Goal: Transaction & Acquisition: Purchase product/service

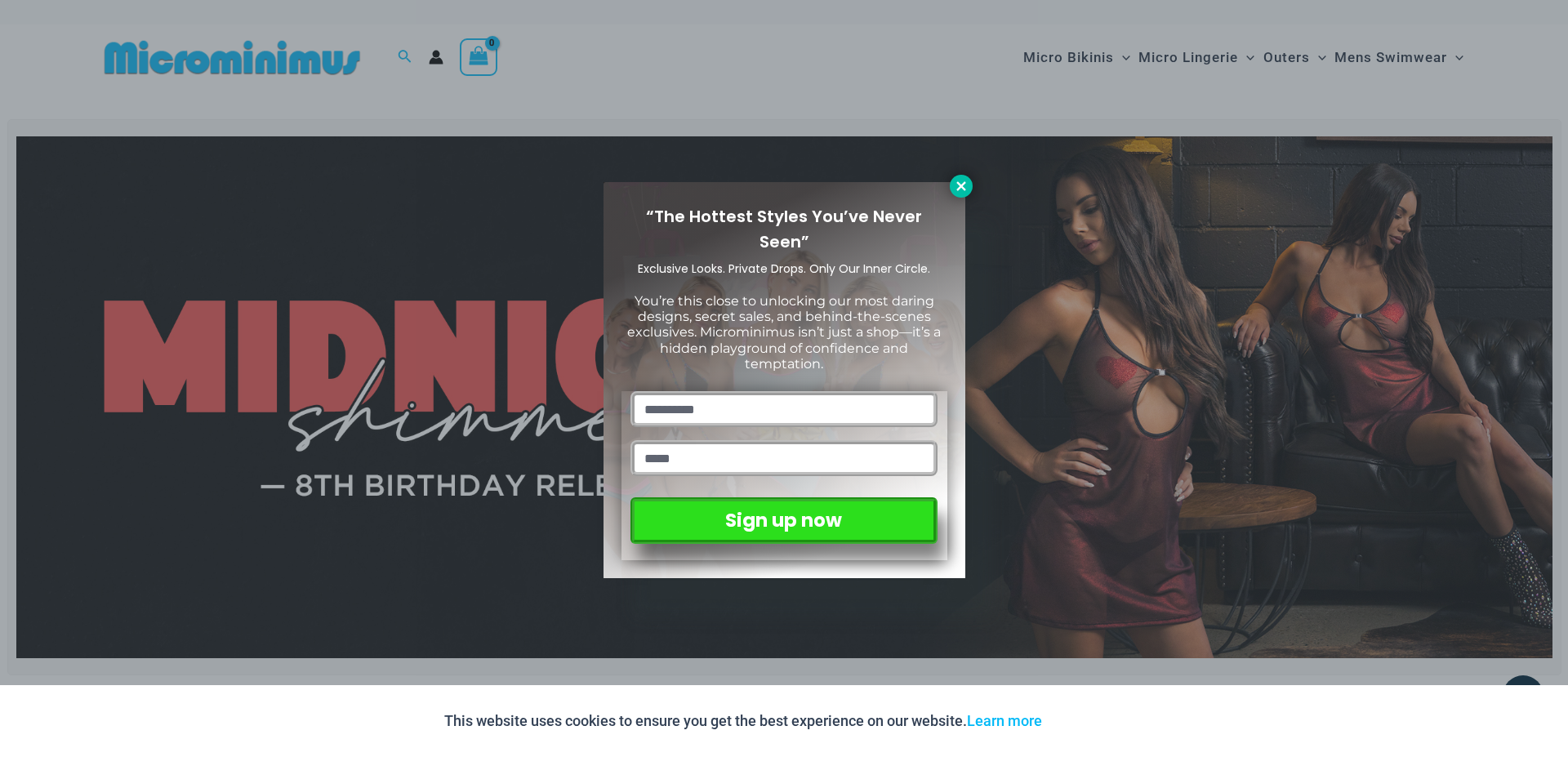
click at [959, 186] on icon at bounding box center [961, 186] width 15 height 15
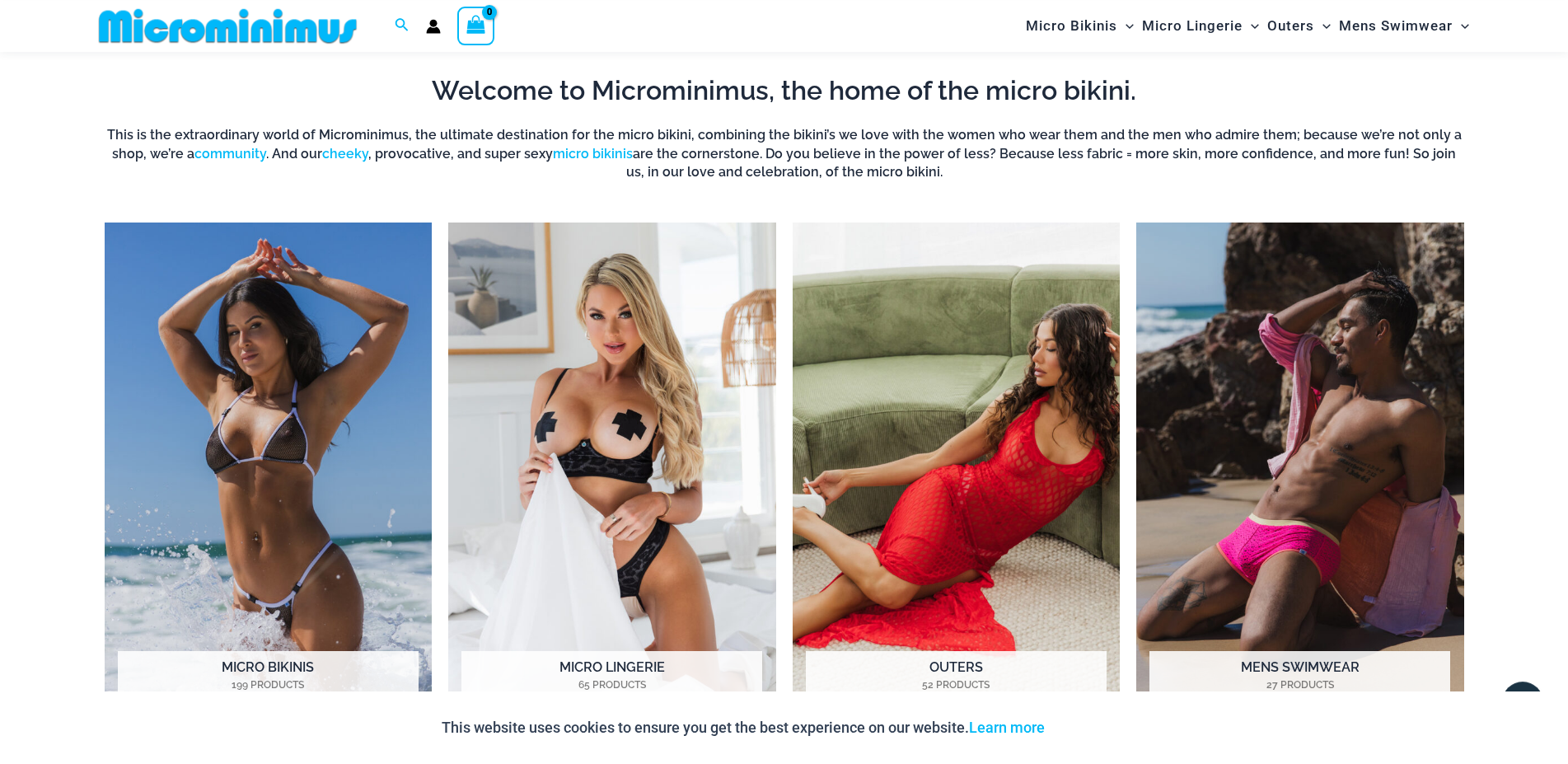
scroll to position [1425, 0]
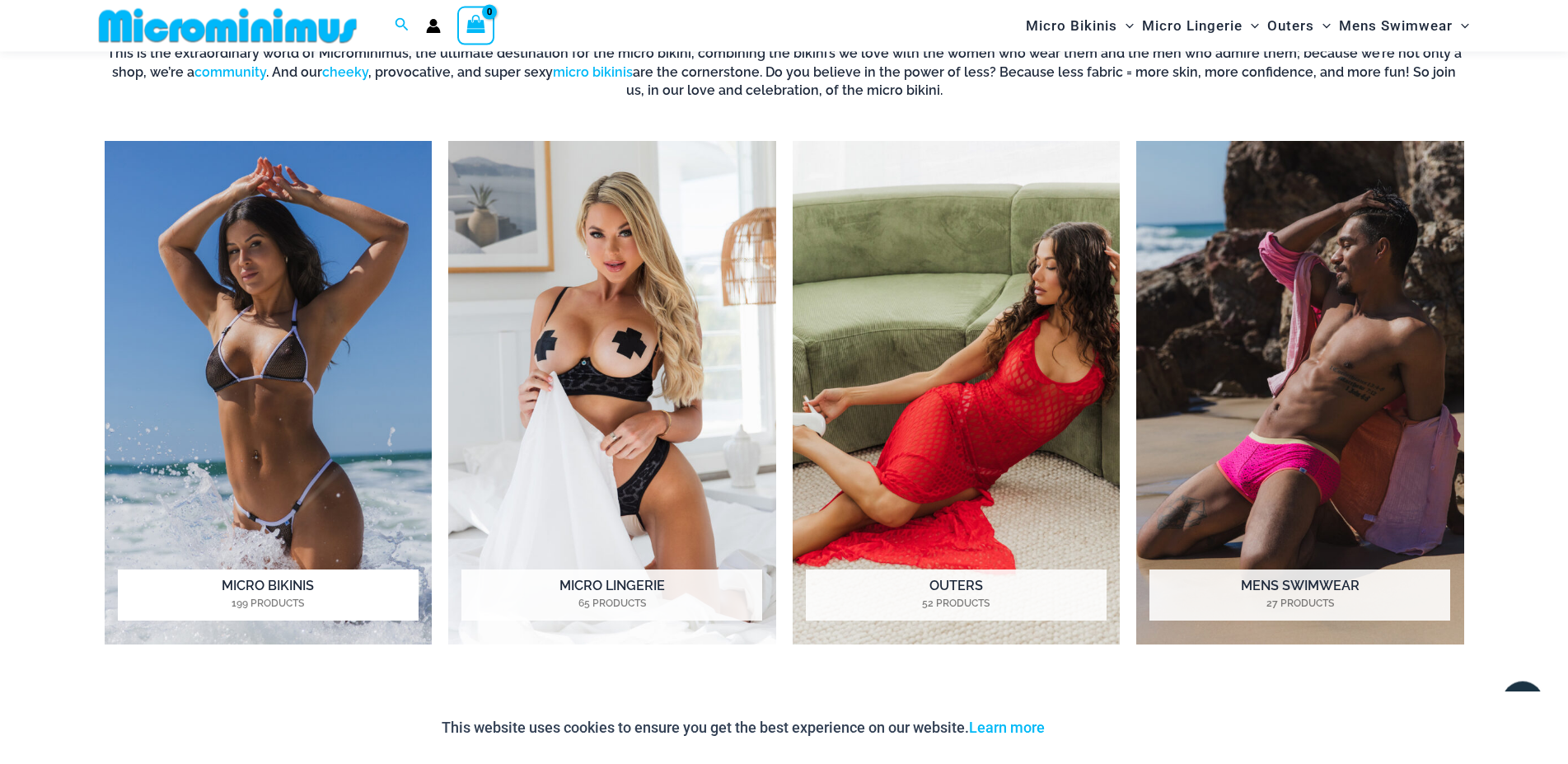
click at [369, 384] on img "Visit product category Micro Bikinis" at bounding box center [268, 392] width 328 height 503
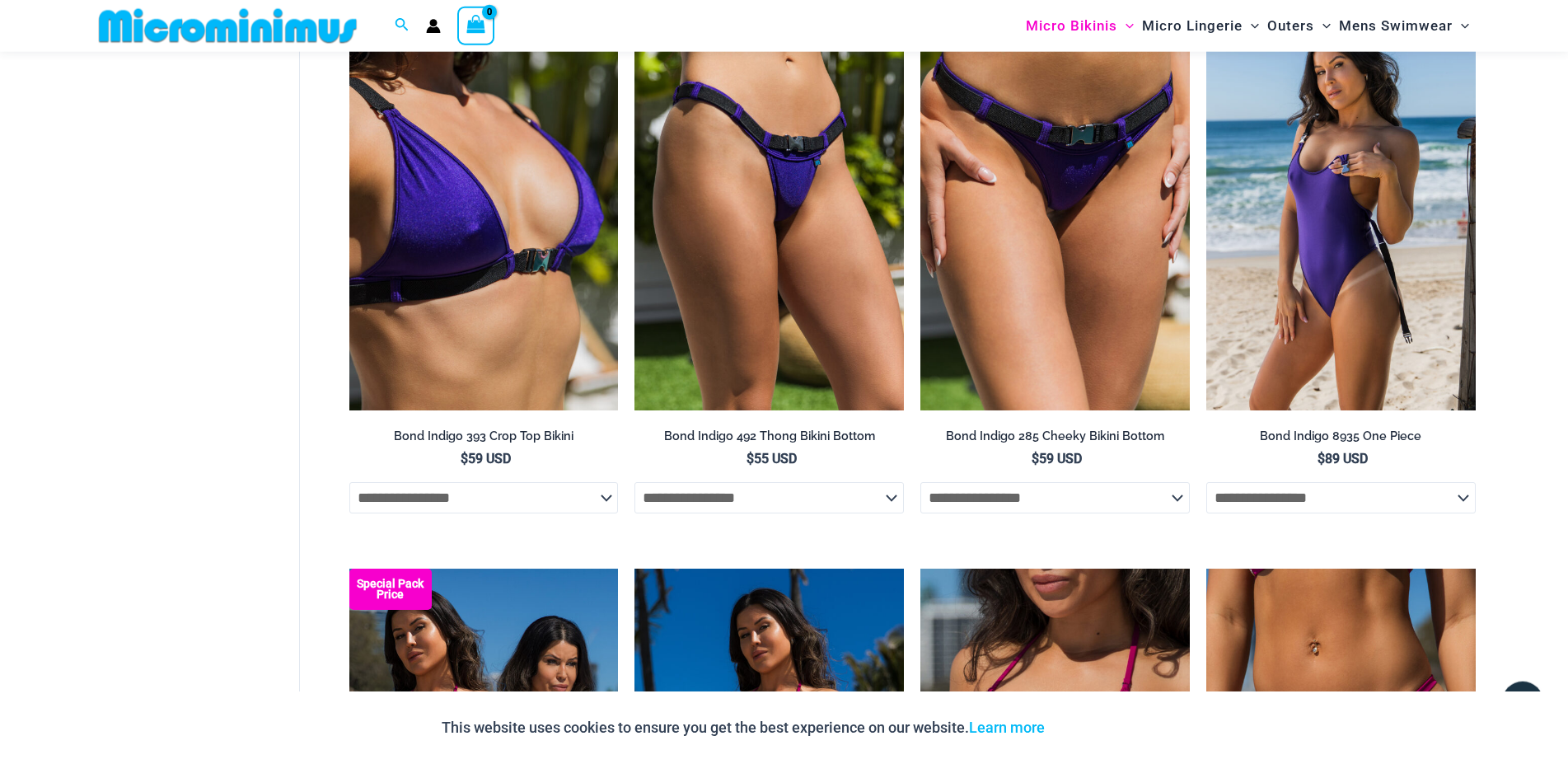
scroll to position [1085, 0]
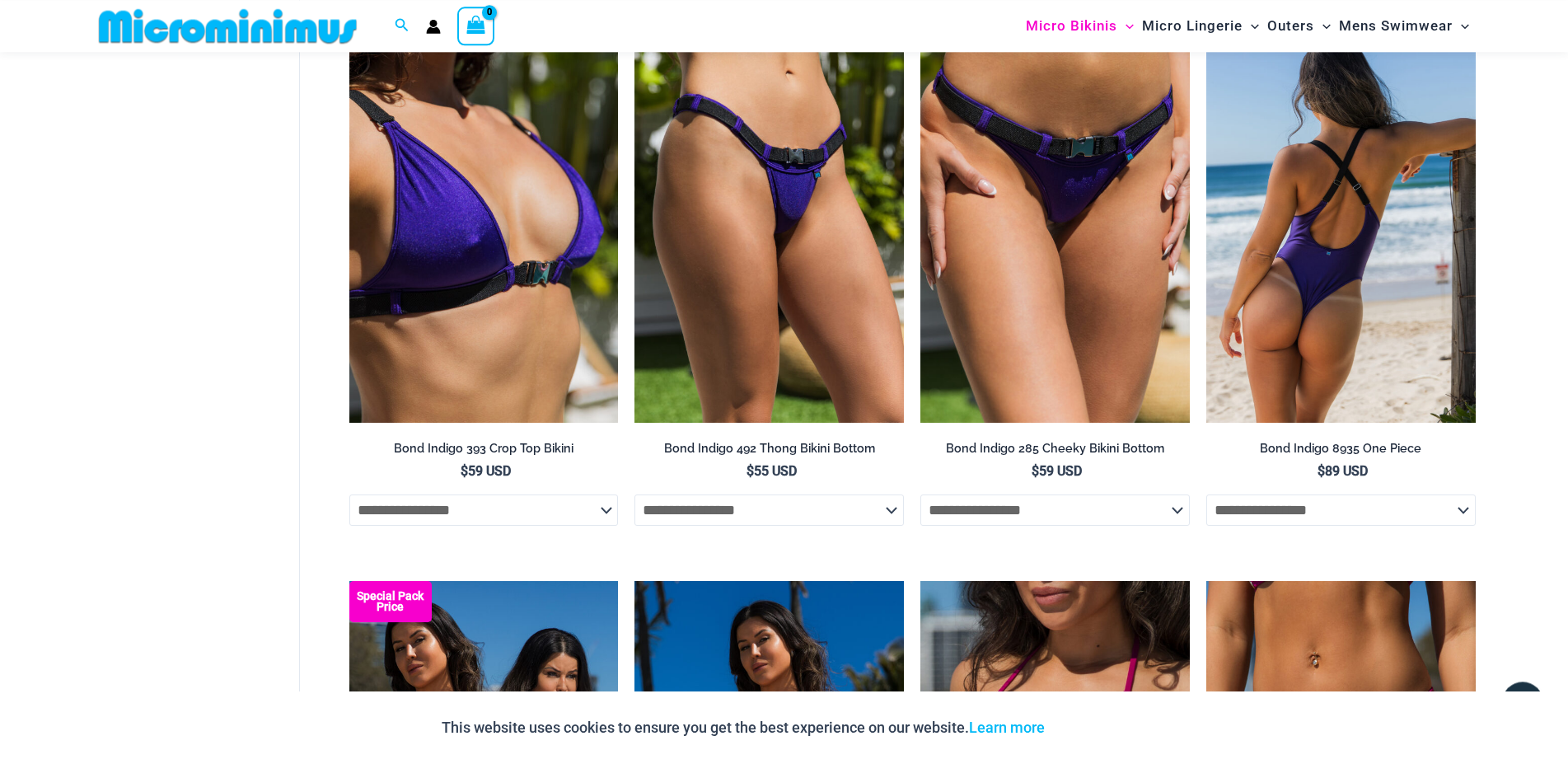
click at [1425, 305] on img at bounding box center [1340, 220] width 270 height 404
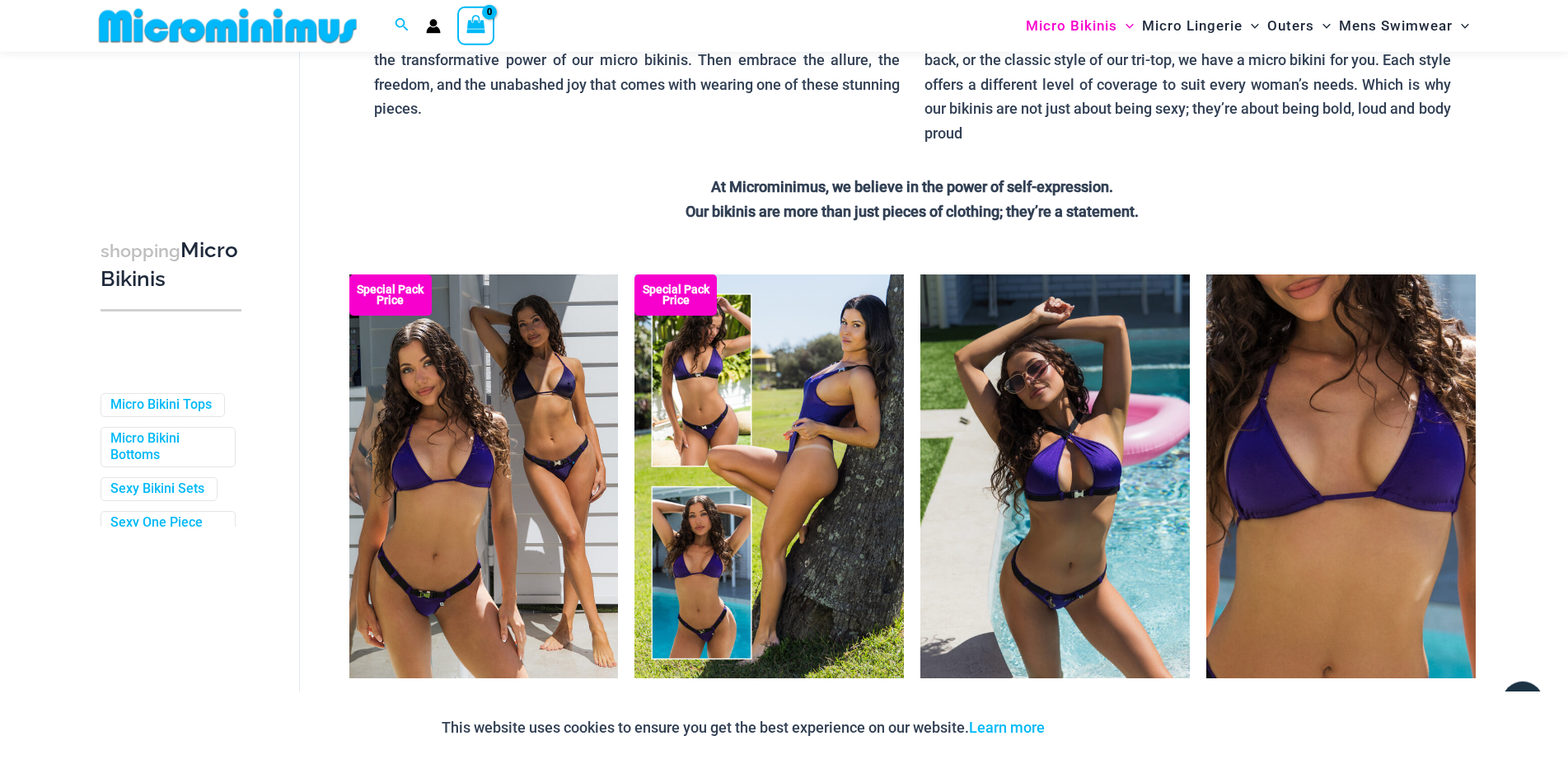
scroll to position [248, 0]
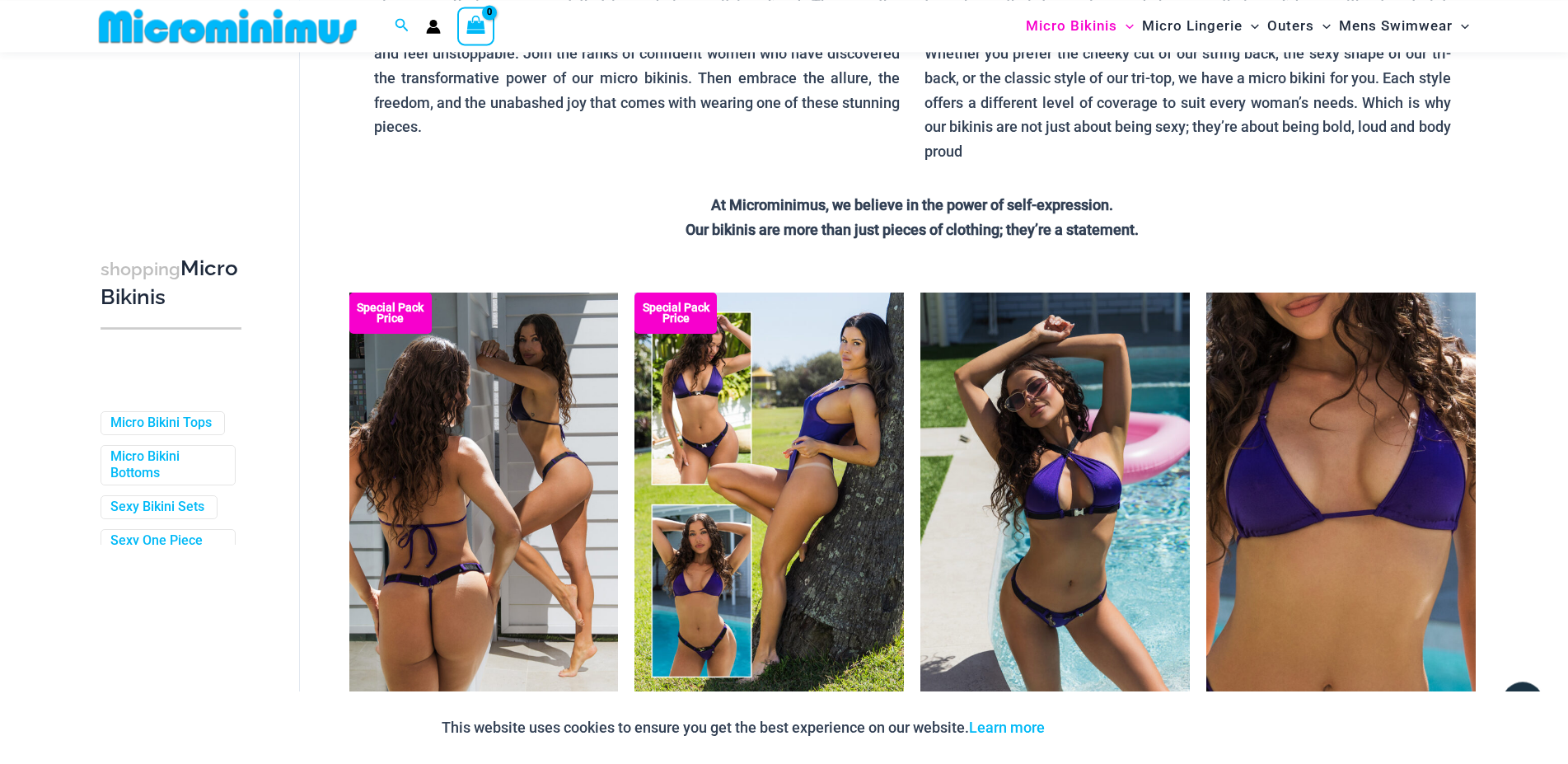
click at [544, 502] on img at bounding box center [483, 494] width 270 height 404
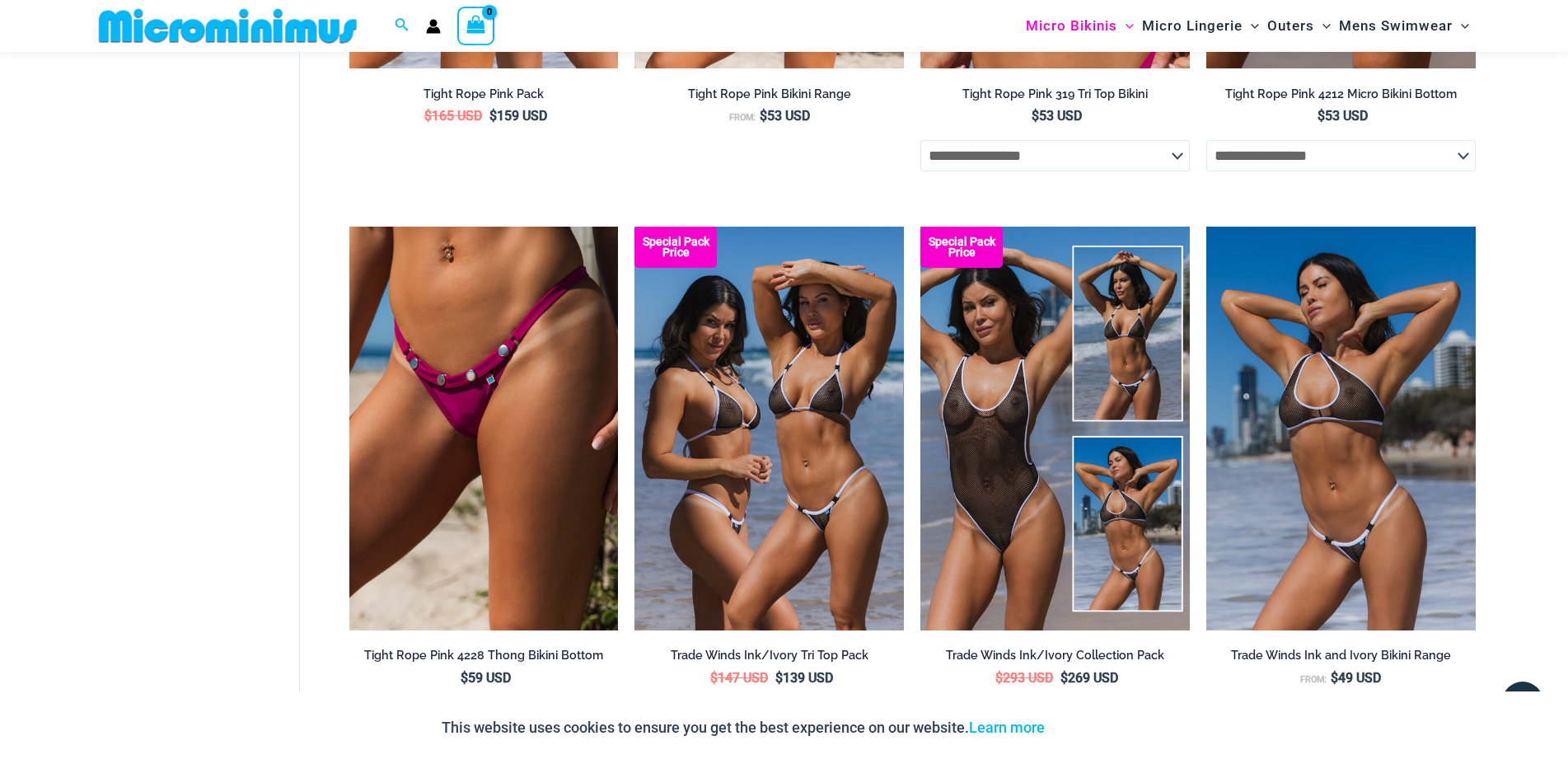
scroll to position [2020, 0]
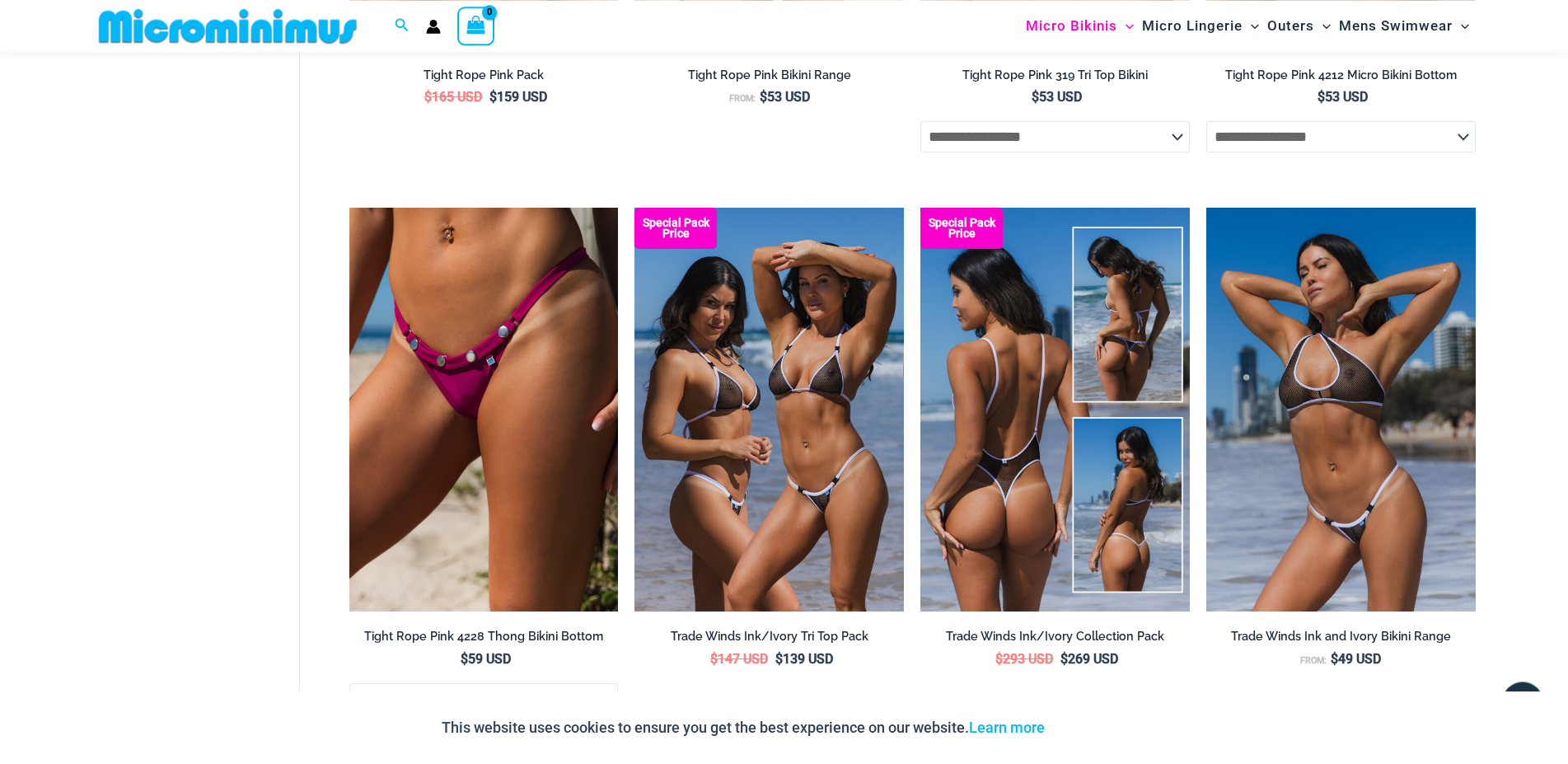
click at [1039, 507] on img at bounding box center [1054, 409] width 270 height 404
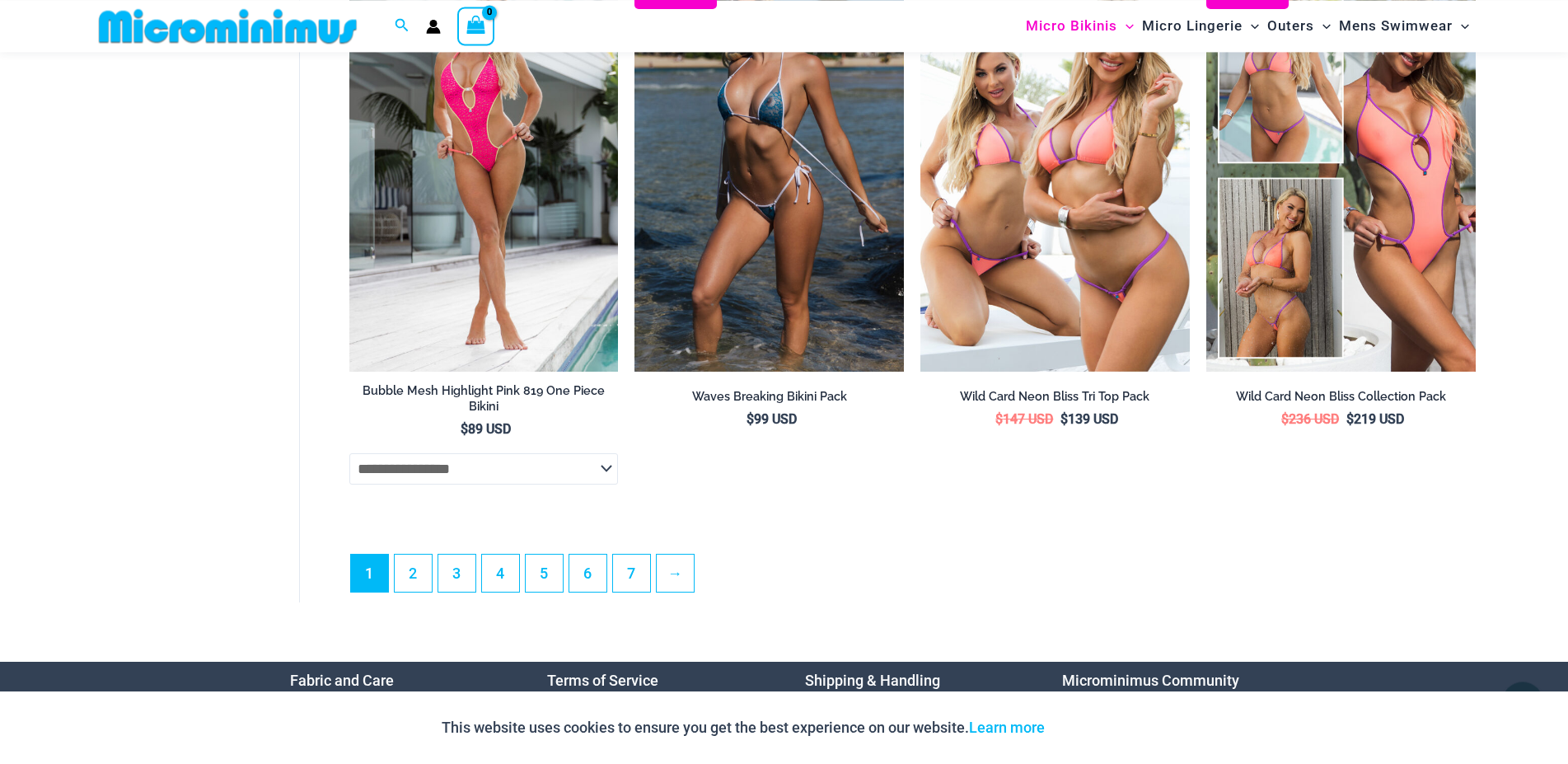
scroll to position [4555, 0]
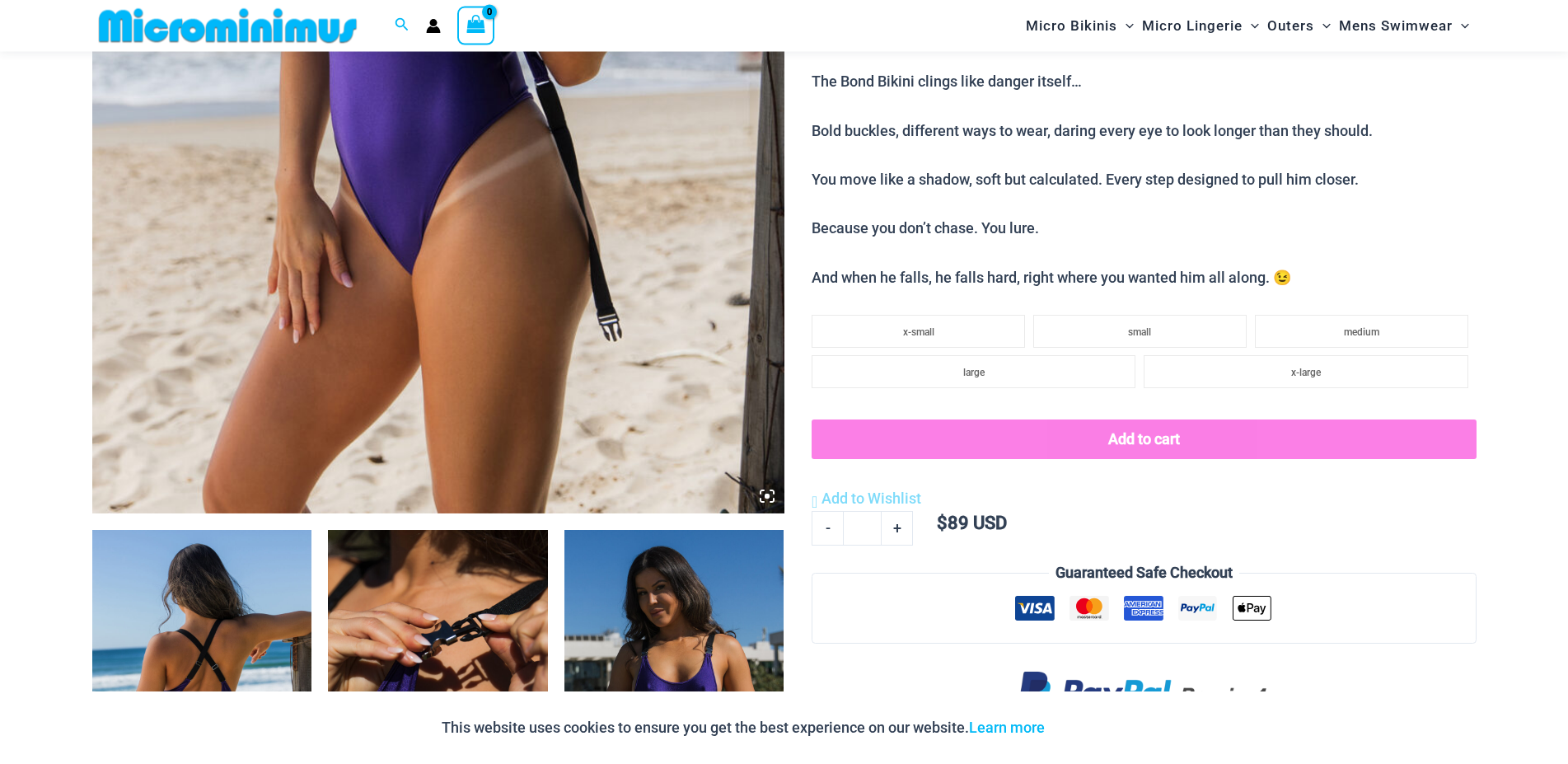
scroll to position [661, 0]
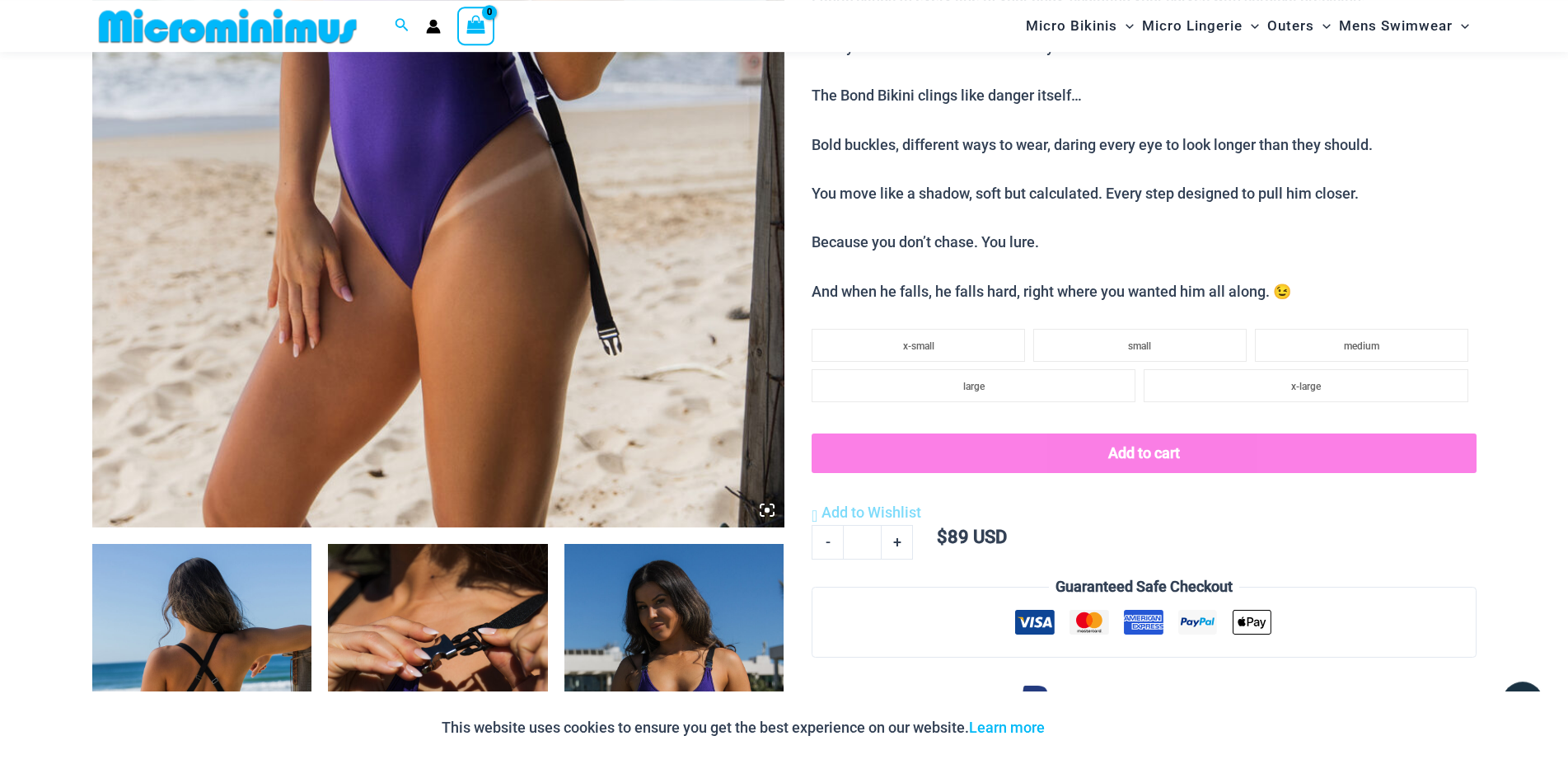
click at [696, 309] on img at bounding box center [438, 8] width 692 height 1038
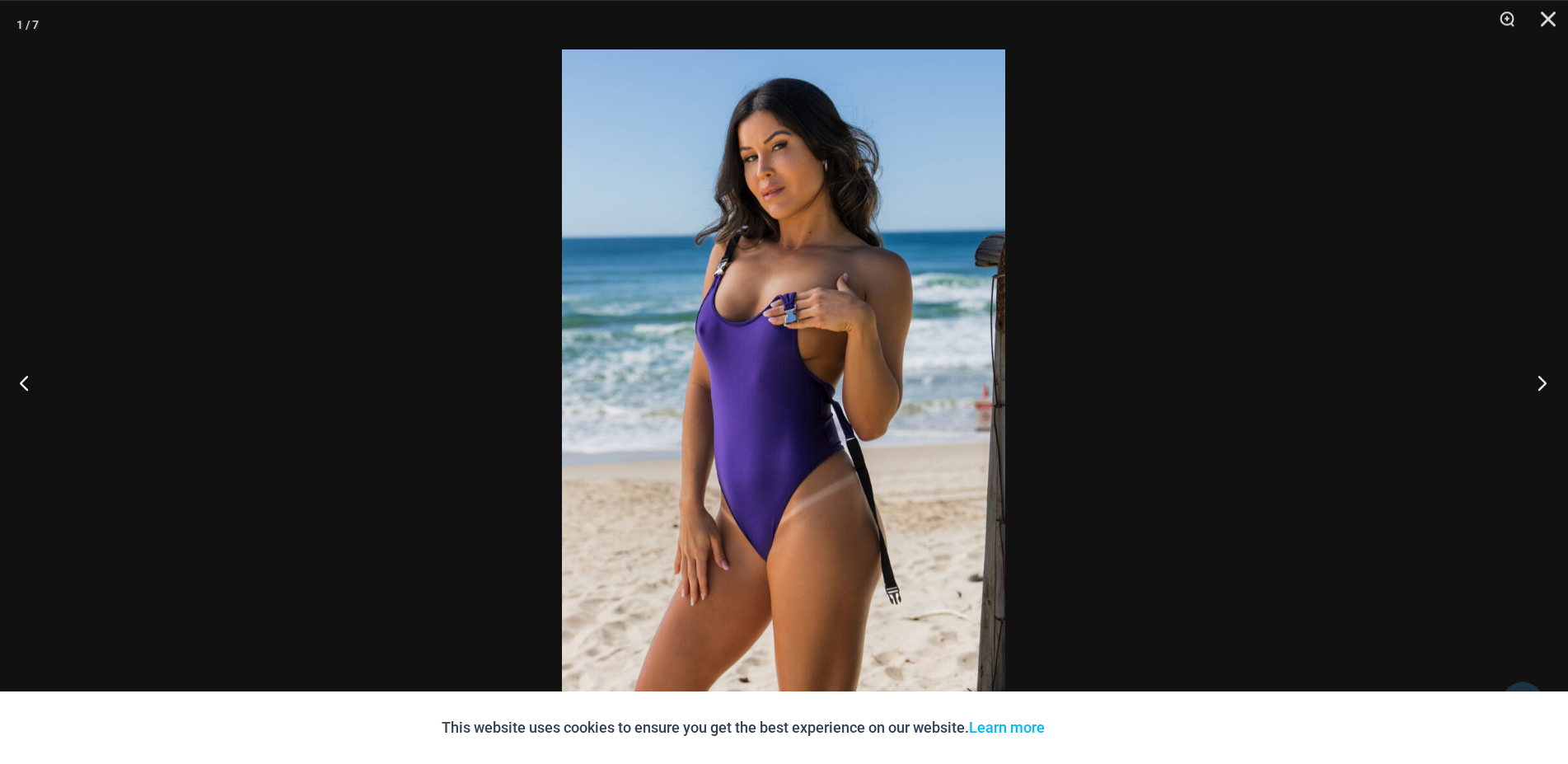
click at [1541, 379] on button "Next" at bounding box center [1537, 382] width 62 height 82
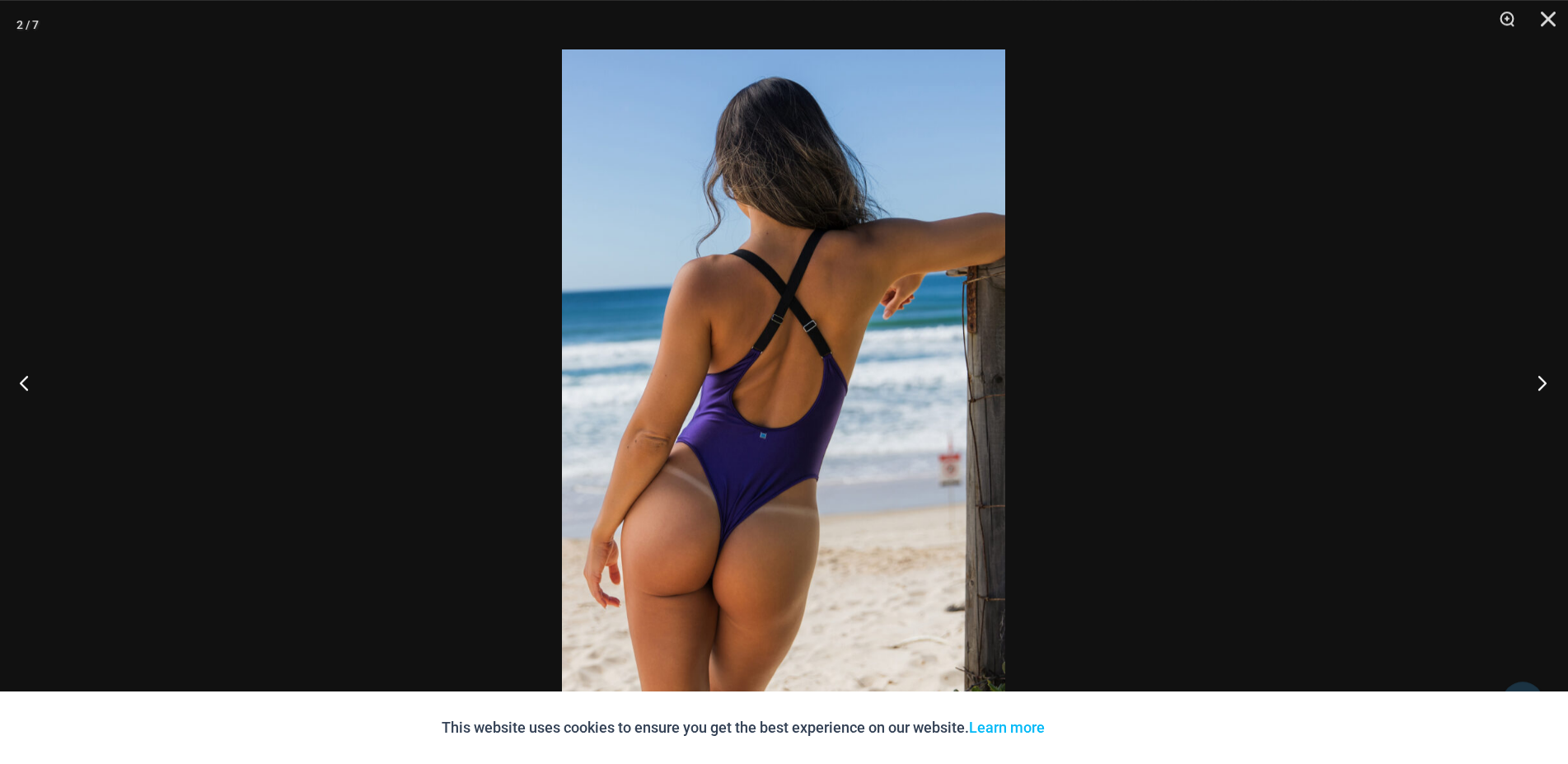
click at [1541, 379] on button "Next" at bounding box center [1537, 382] width 62 height 82
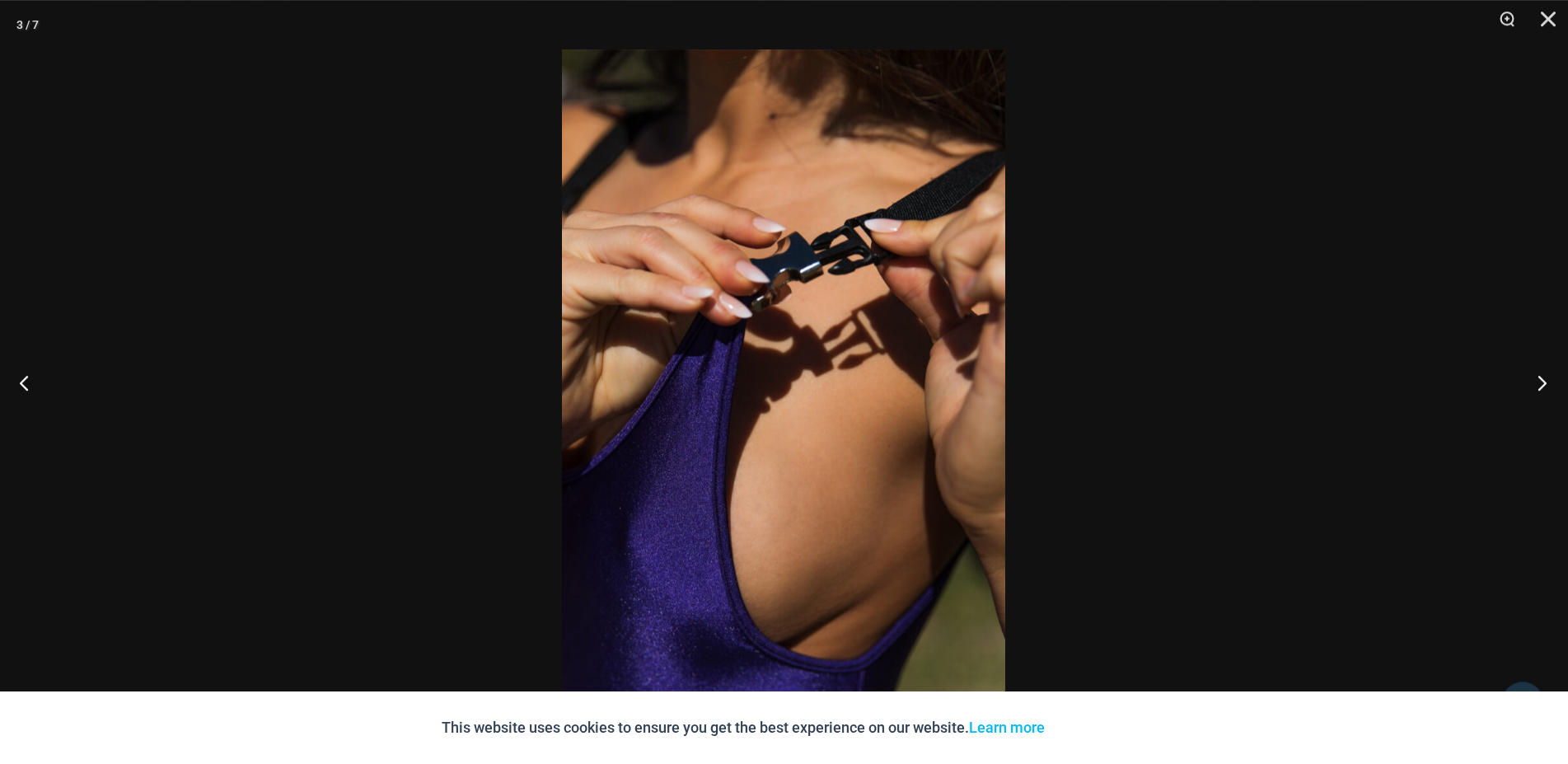
click at [1541, 379] on button "Next" at bounding box center [1537, 382] width 62 height 82
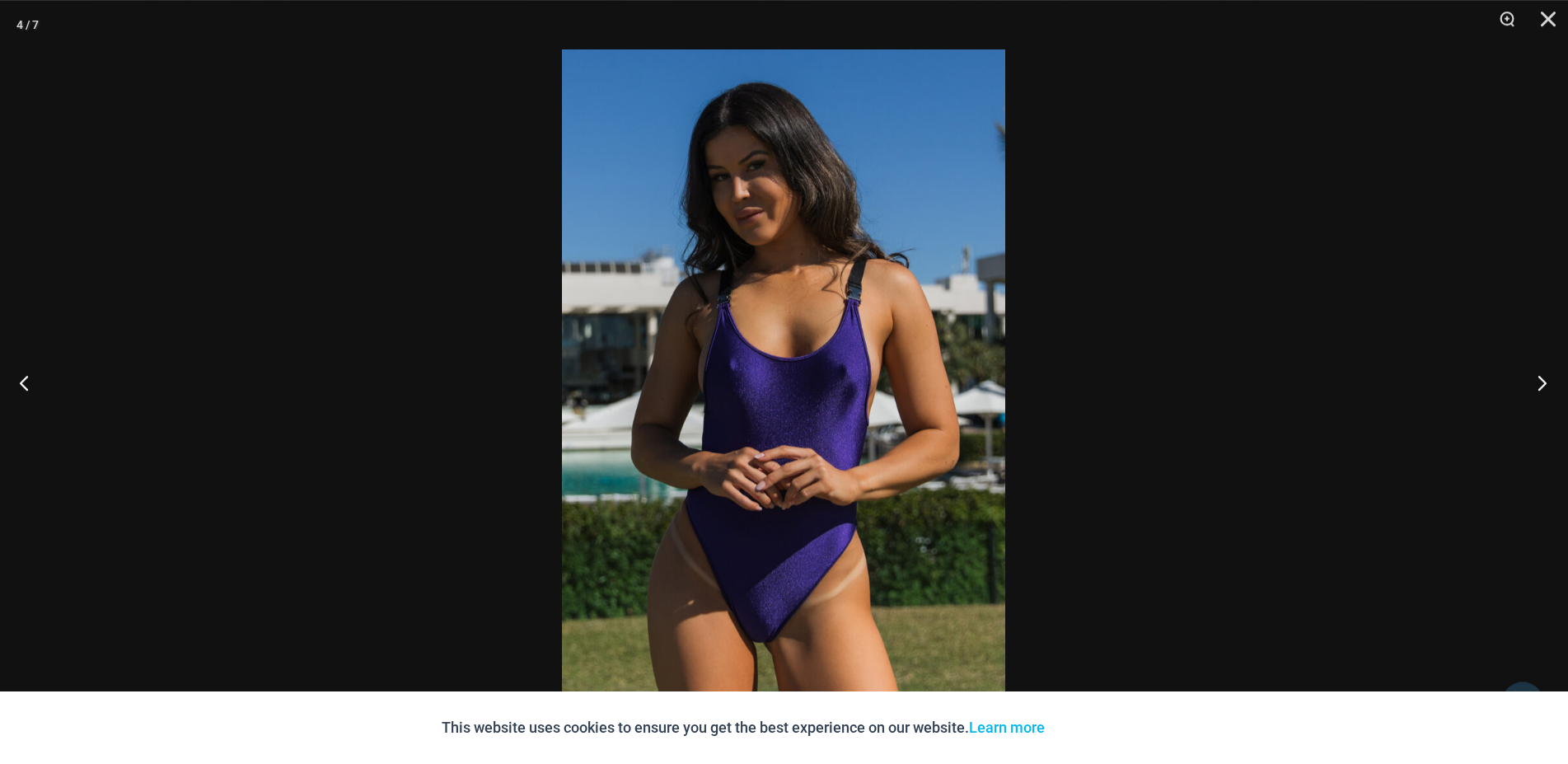
click at [1541, 379] on button "Next" at bounding box center [1537, 382] width 62 height 82
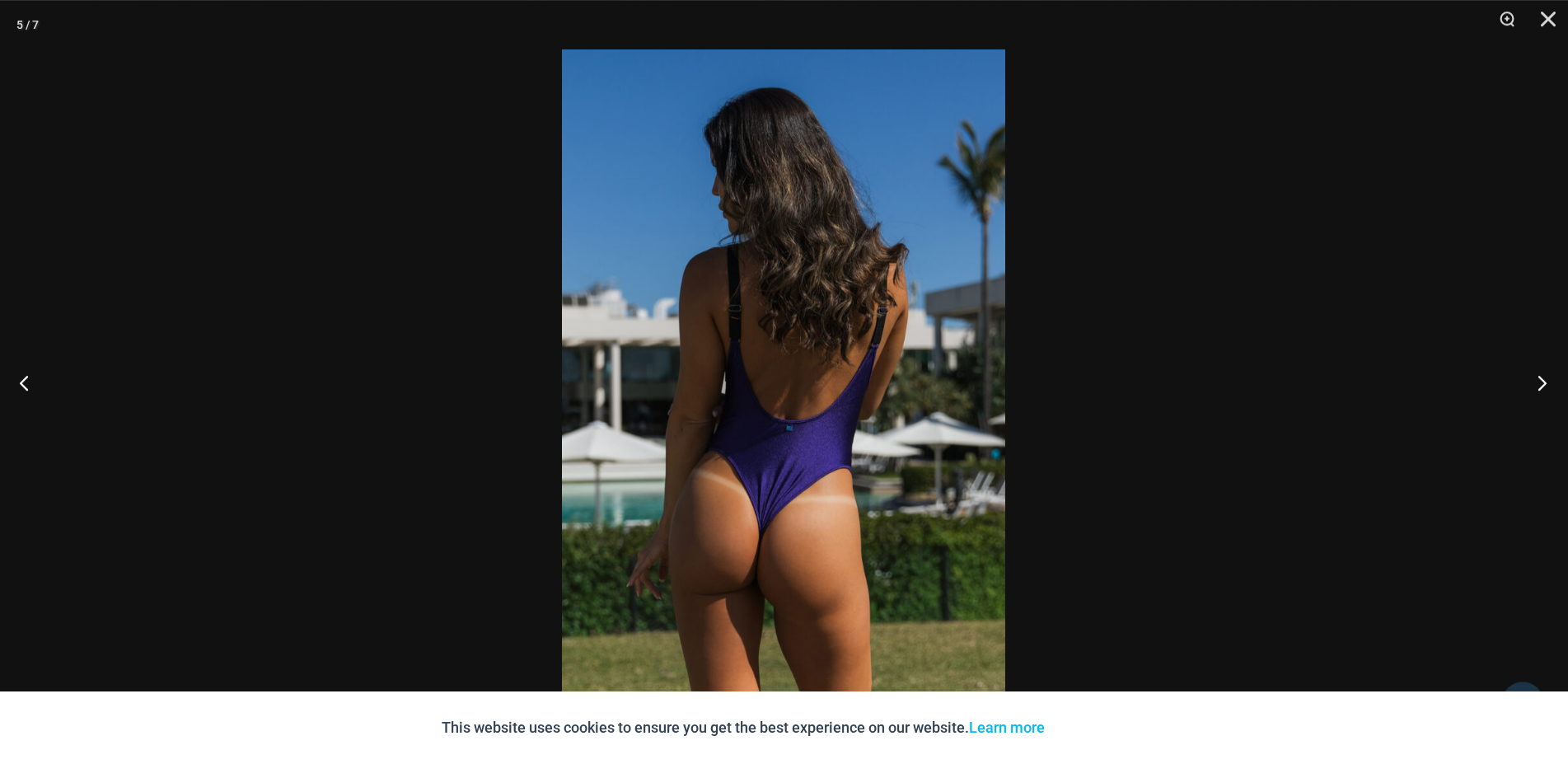
click at [1541, 379] on button "Next" at bounding box center [1537, 382] width 62 height 82
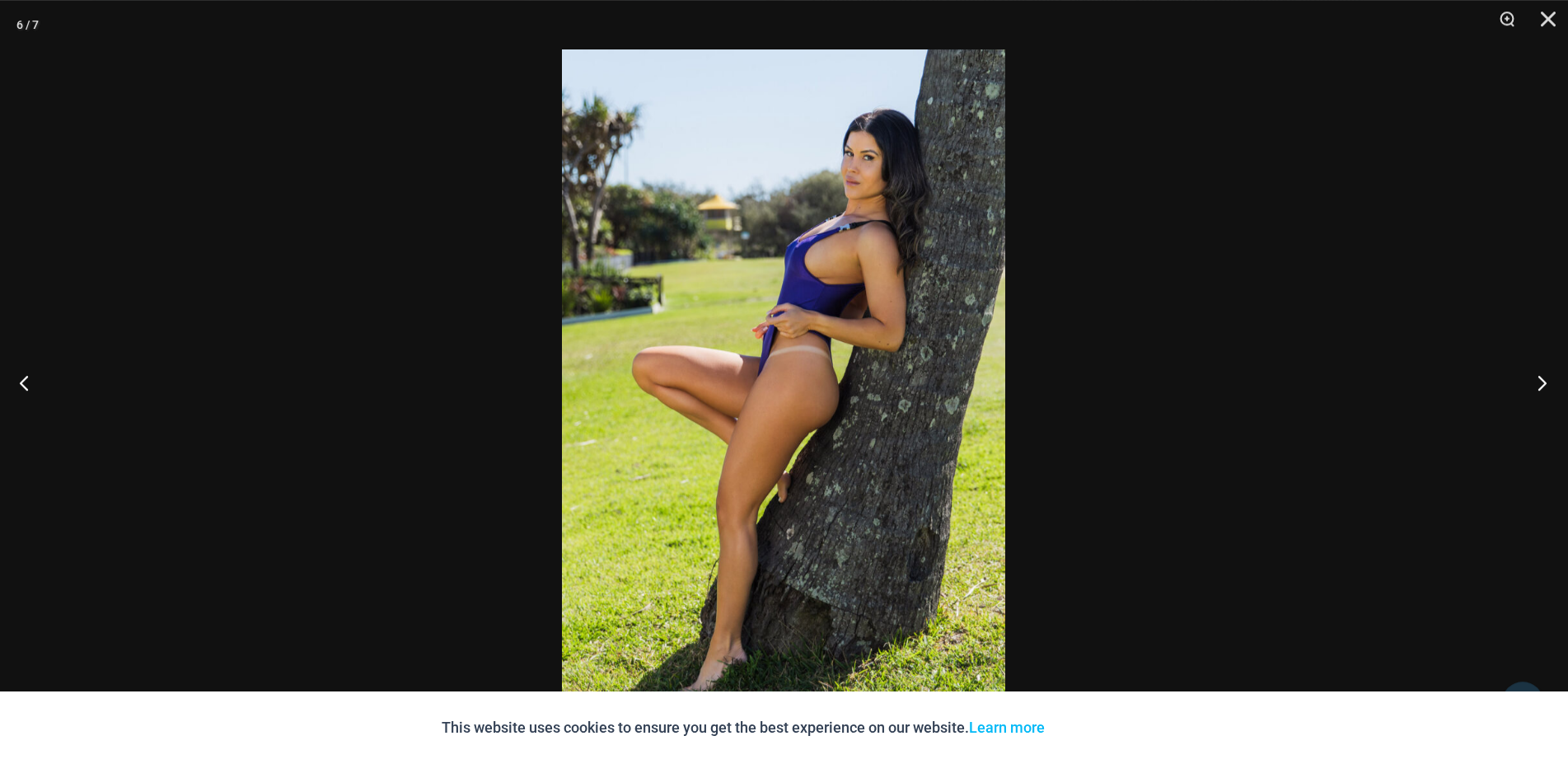
click at [1541, 379] on button "Next" at bounding box center [1537, 382] width 62 height 82
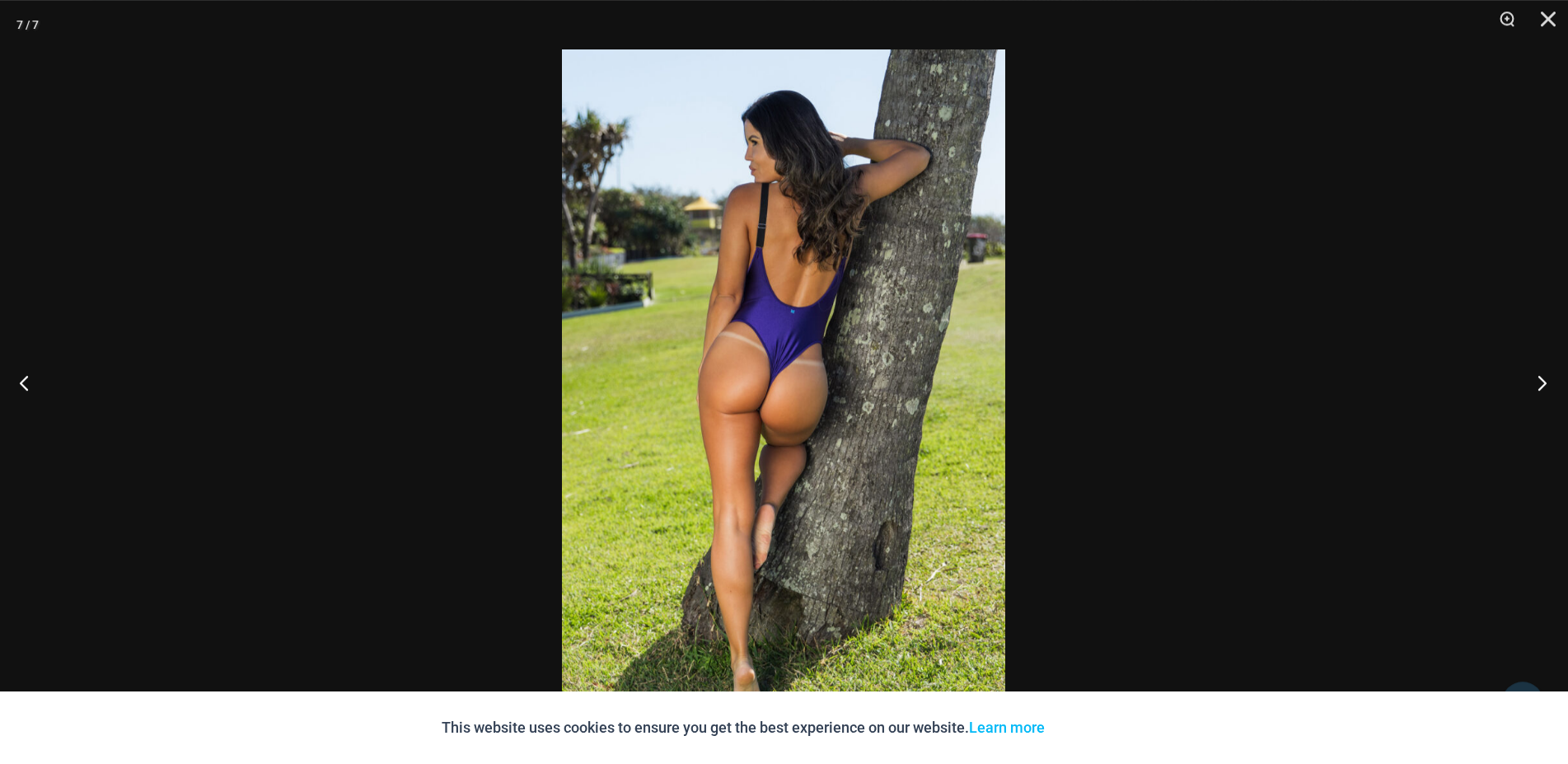
click at [1541, 379] on button "Next" at bounding box center [1537, 382] width 62 height 82
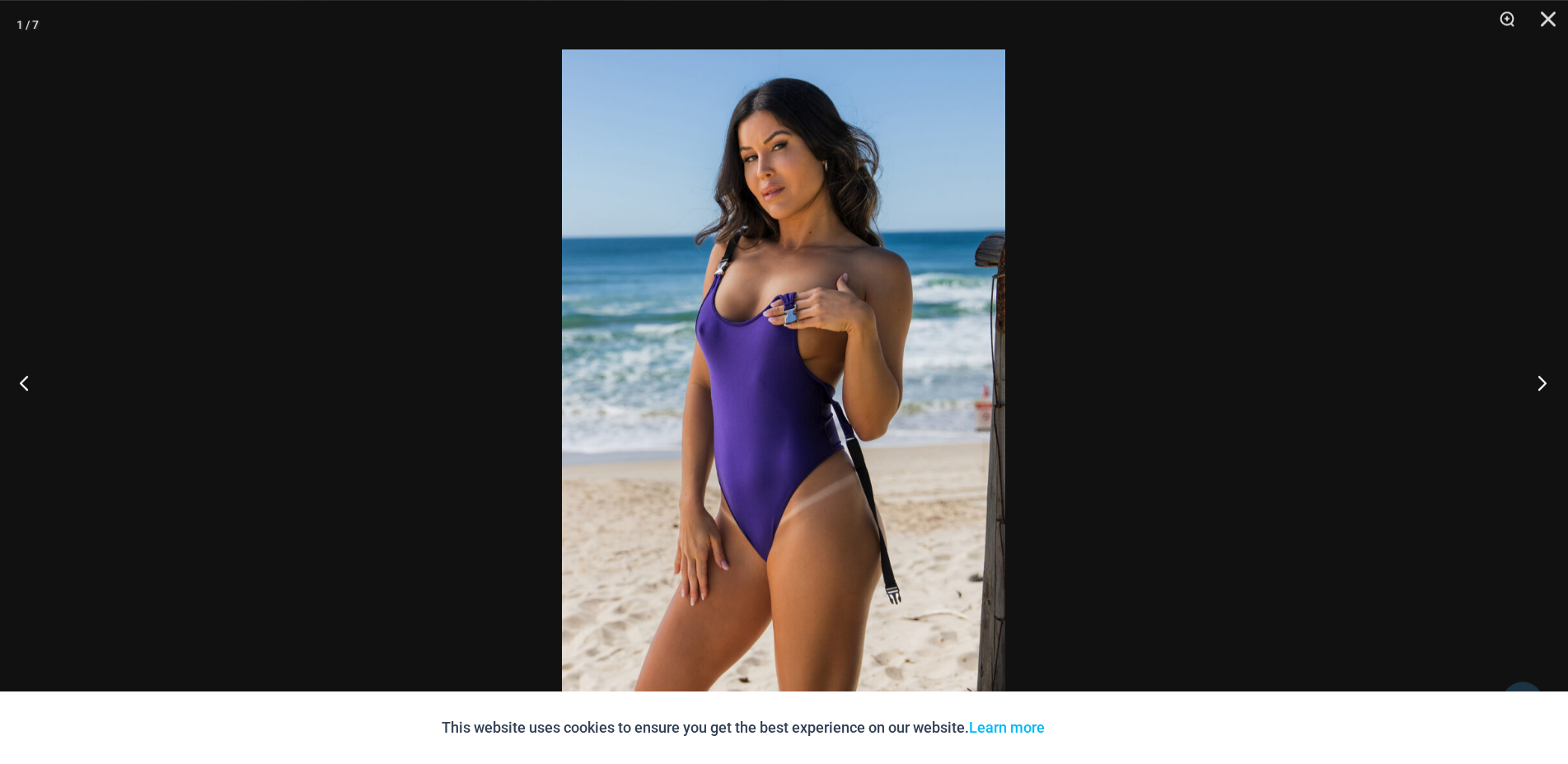
click at [1541, 379] on button "Next" at bounding box center [1537, 382] width 62 height 82
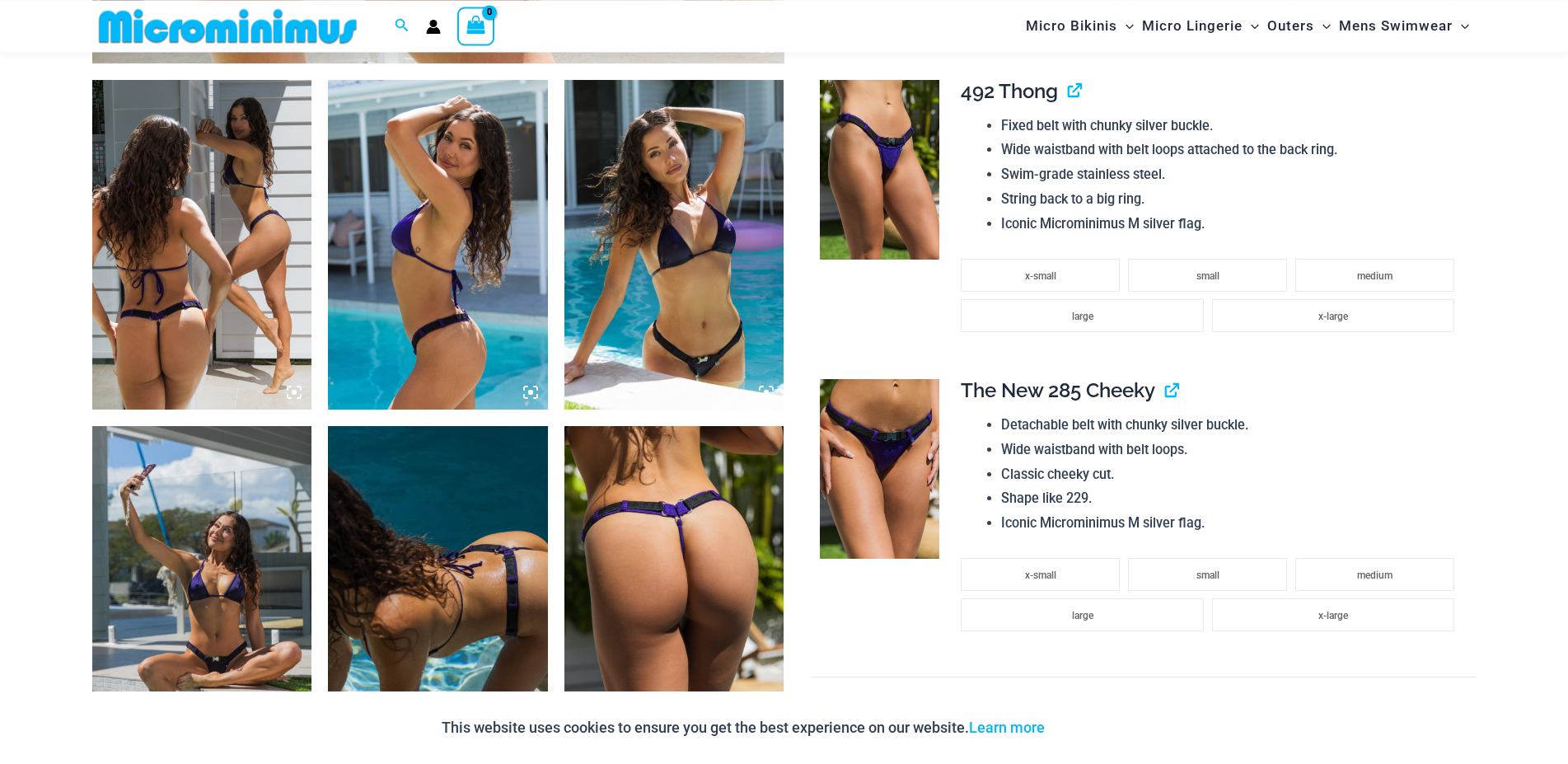
scroll to position [1150, 0]
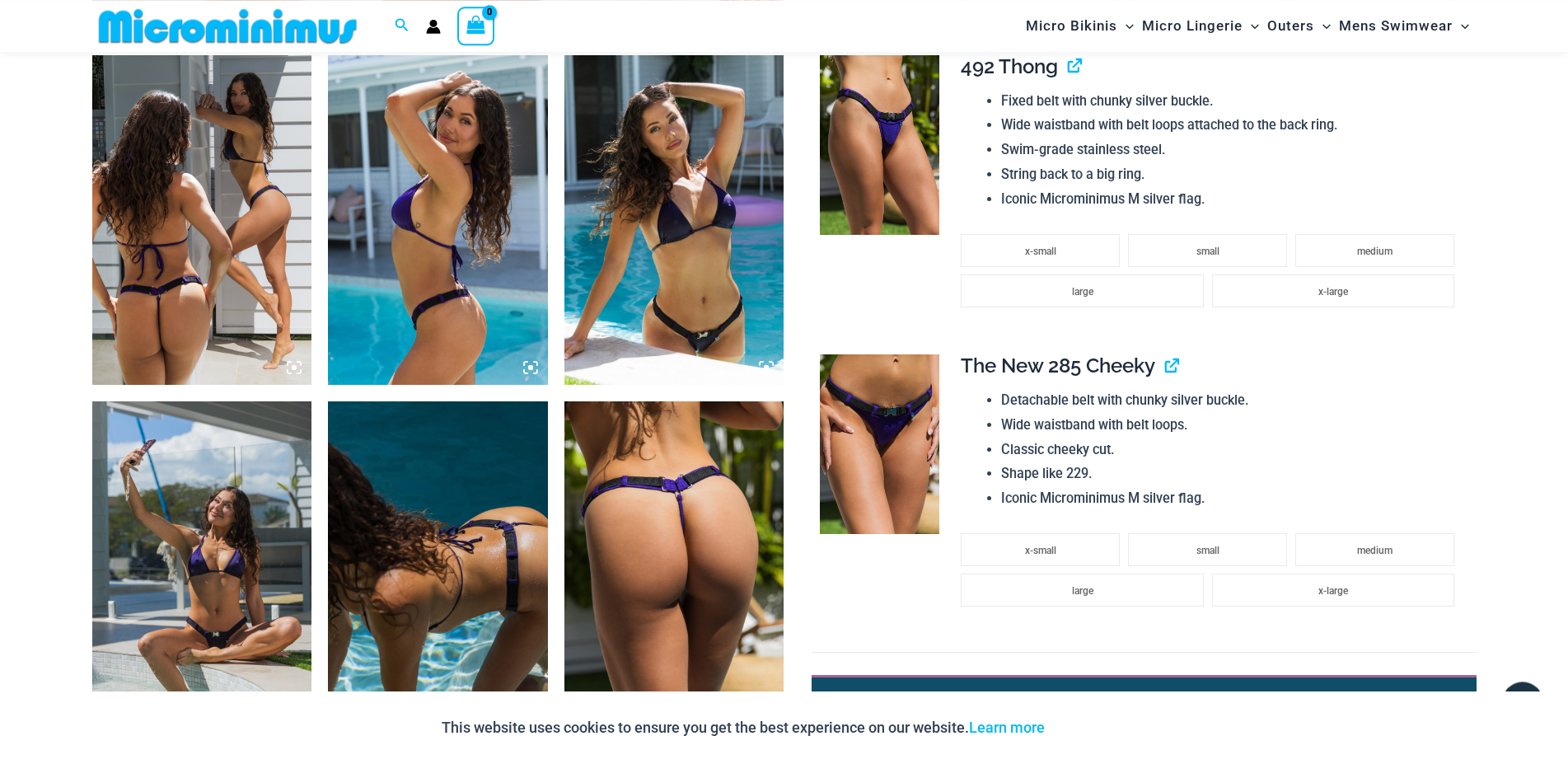
click at [697, 207] on img at bounding box center [674, 219] width 220 height 330
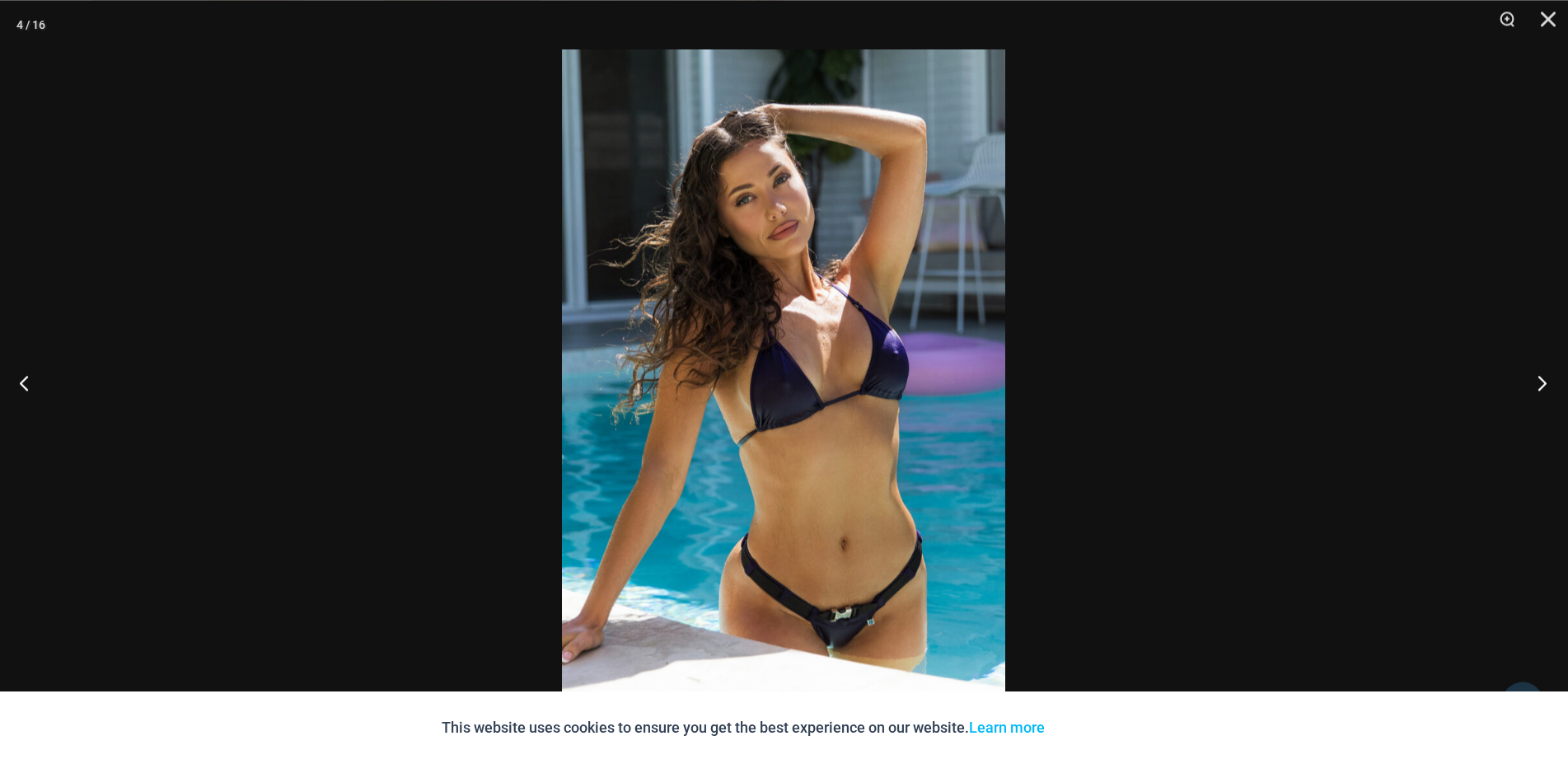
click at [1541, 386] on button "Next" at bounding box center [1537, 382] width 62 height 82
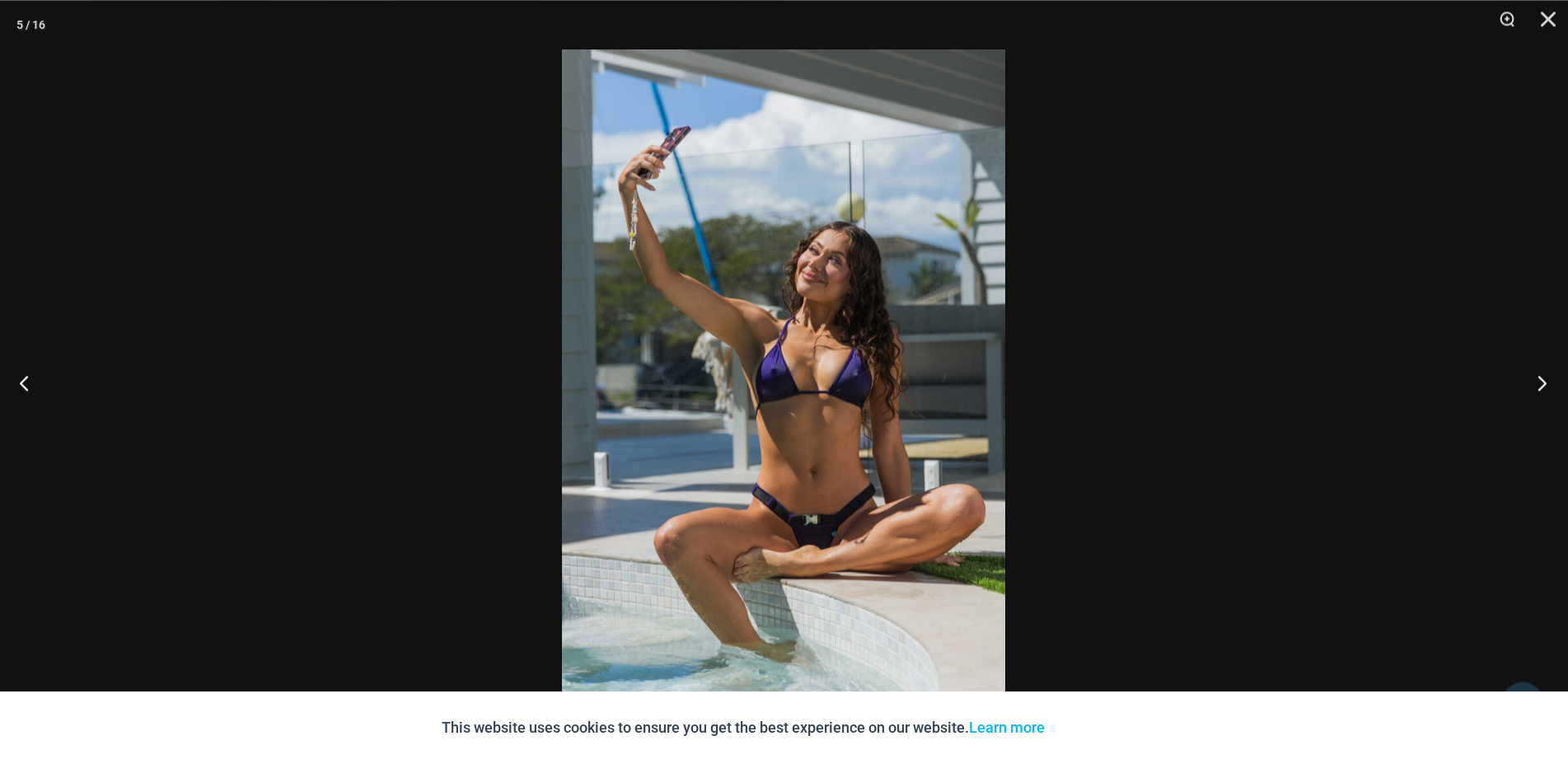
click at [1541, 386] on button "Next" at bounding box center [1537, 382] width 62 height 82
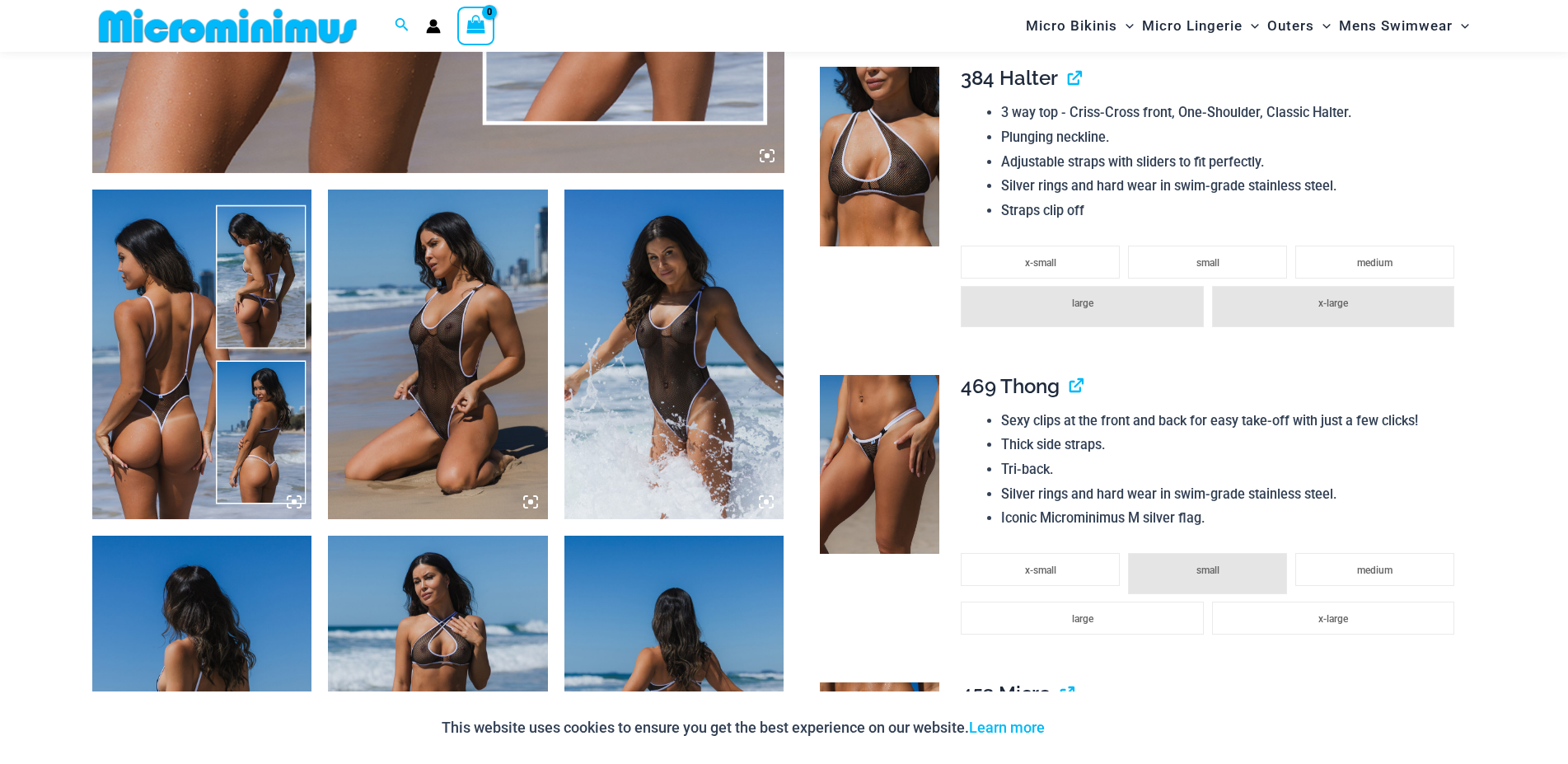
scroll to position [1033, 0]
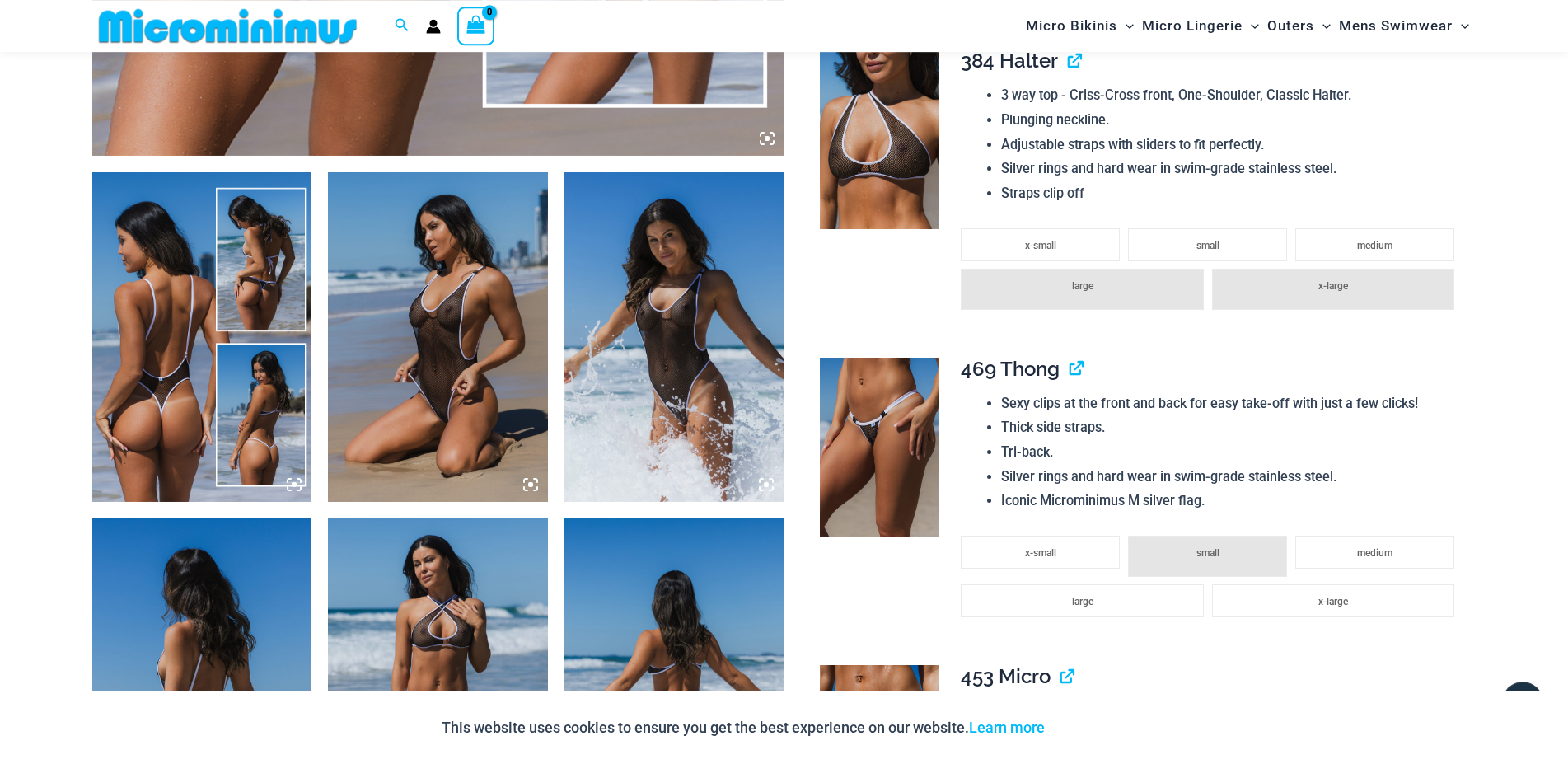
click at [194, 317] on img at bounding box center [202, 337] width 220 height 330
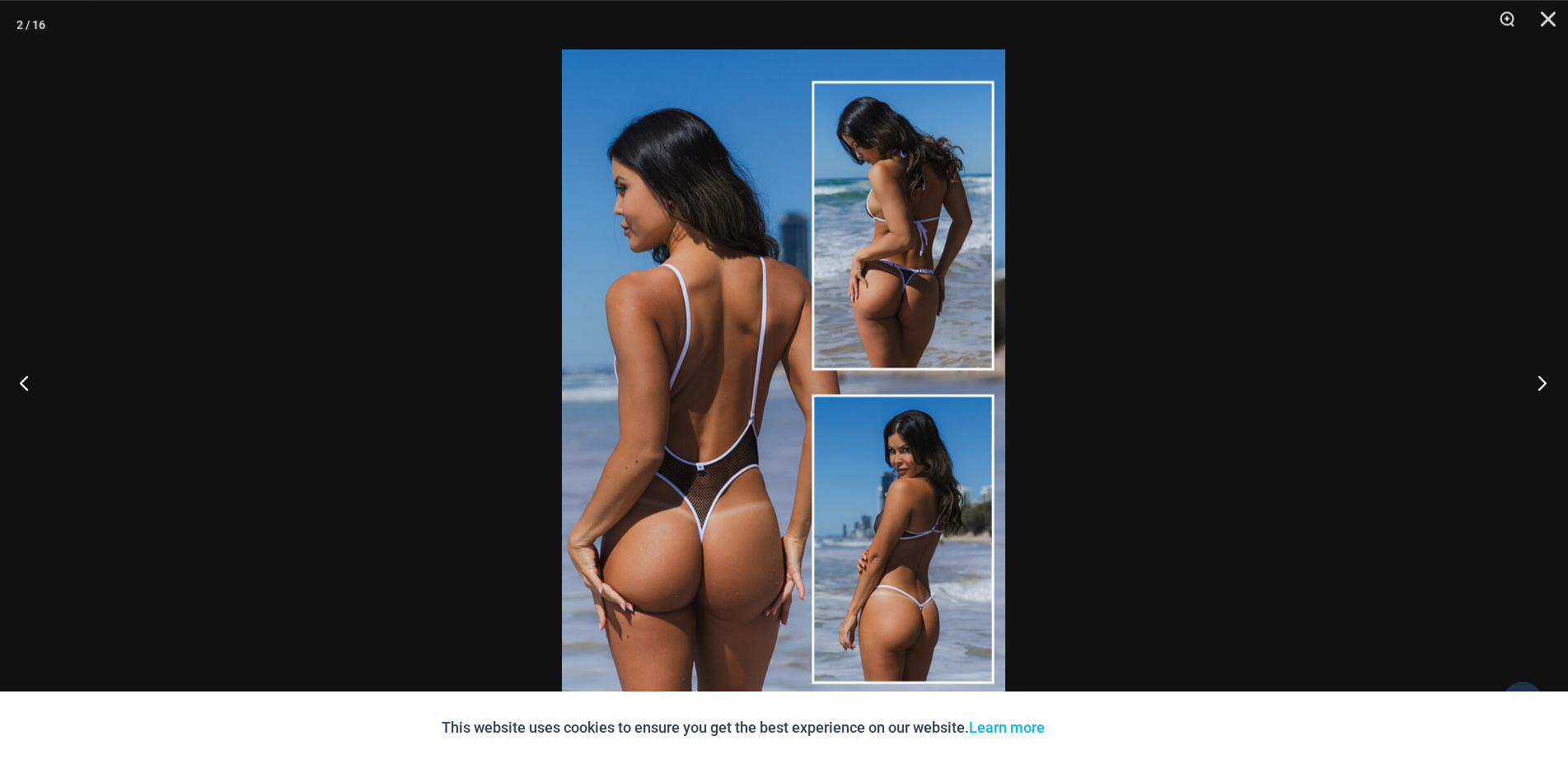
click at [1539, 382] on button "Next" at bounding box center [1537, 382] width 62 height 82
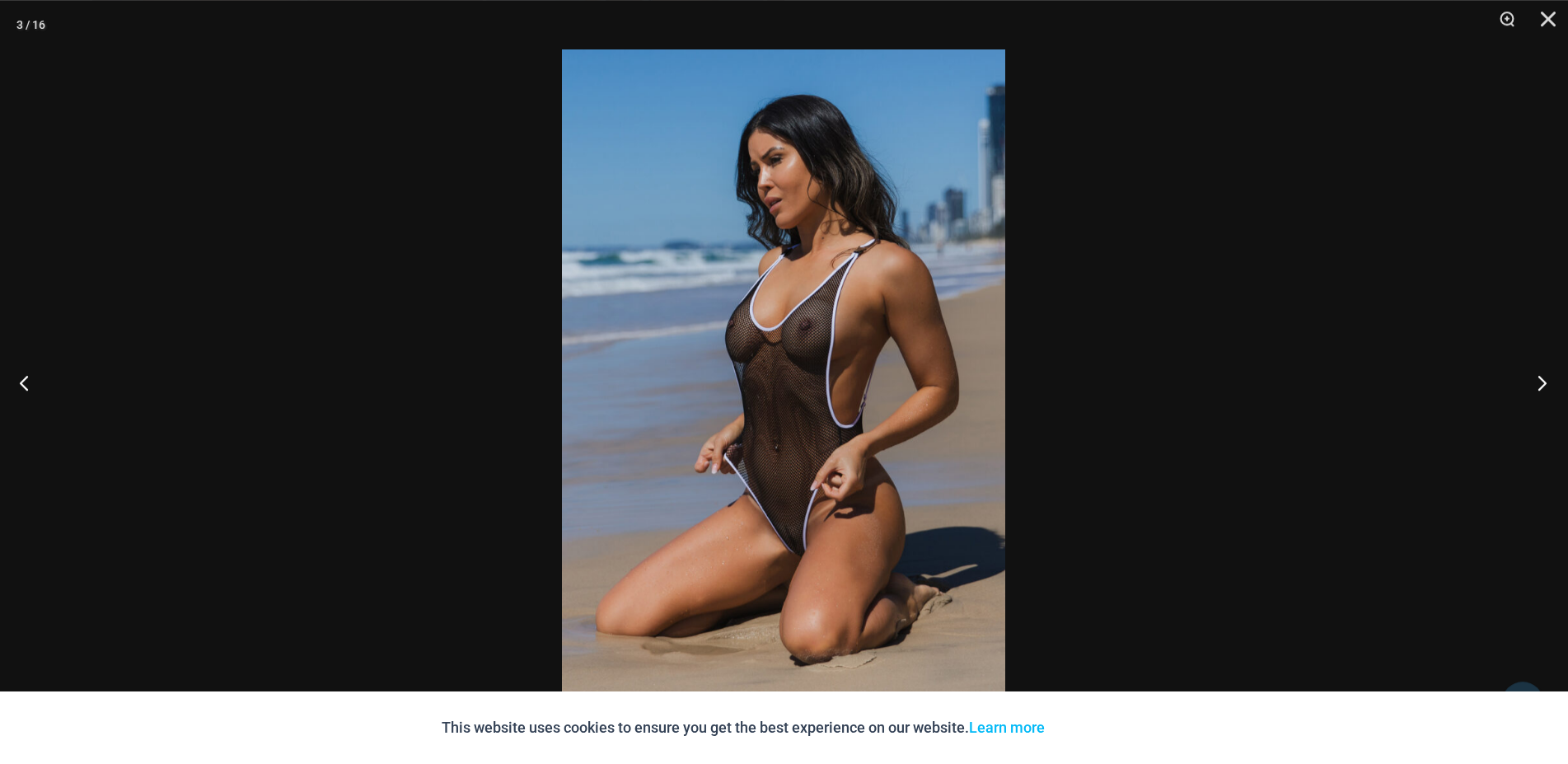
click at [1539, 382] on button "Next" at bounding box center [1537, 382] width 62 height 82
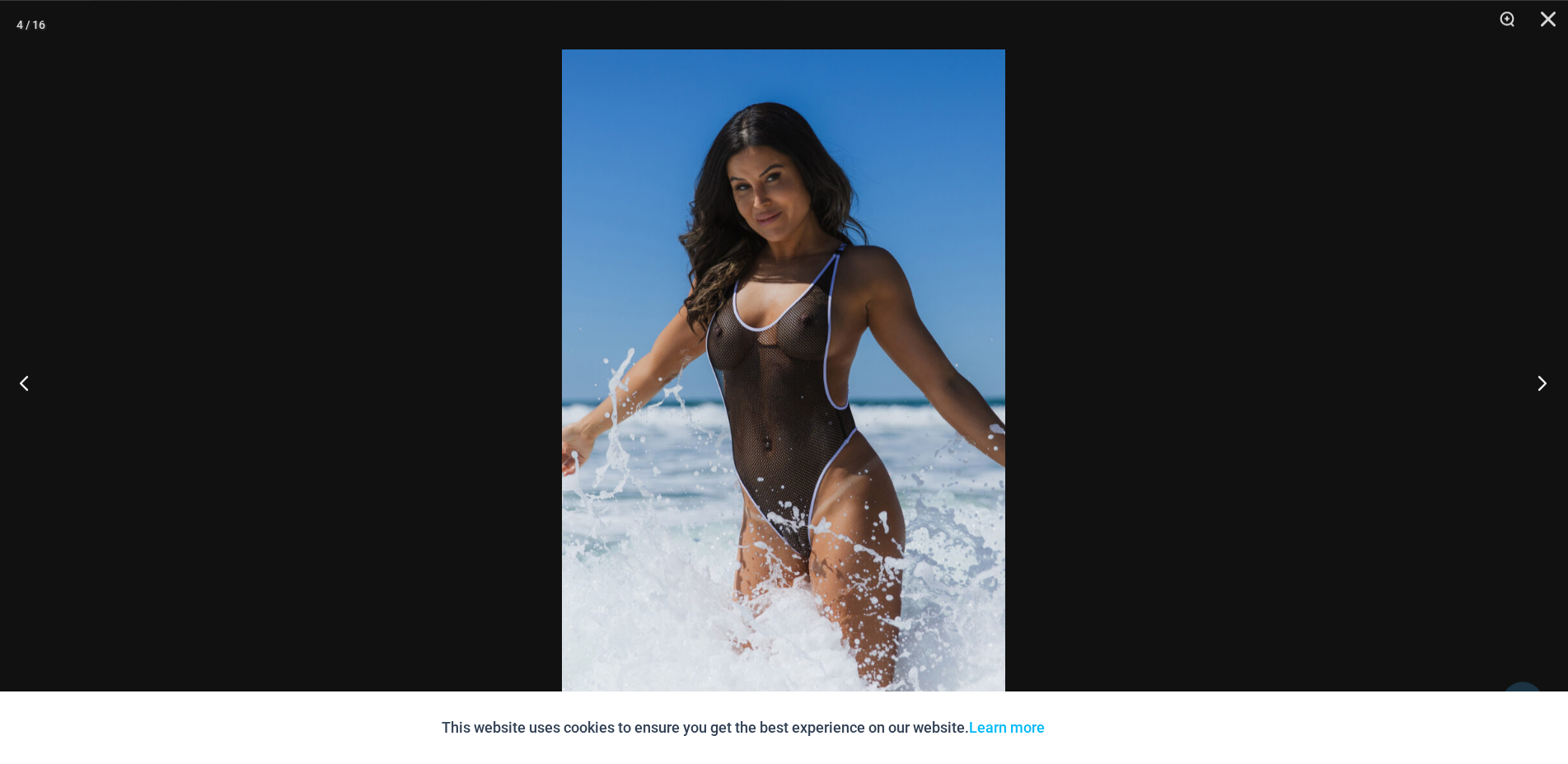
click at [1539, 382] on button "Next" at bounding box center [1537, 382] width 62 height 82
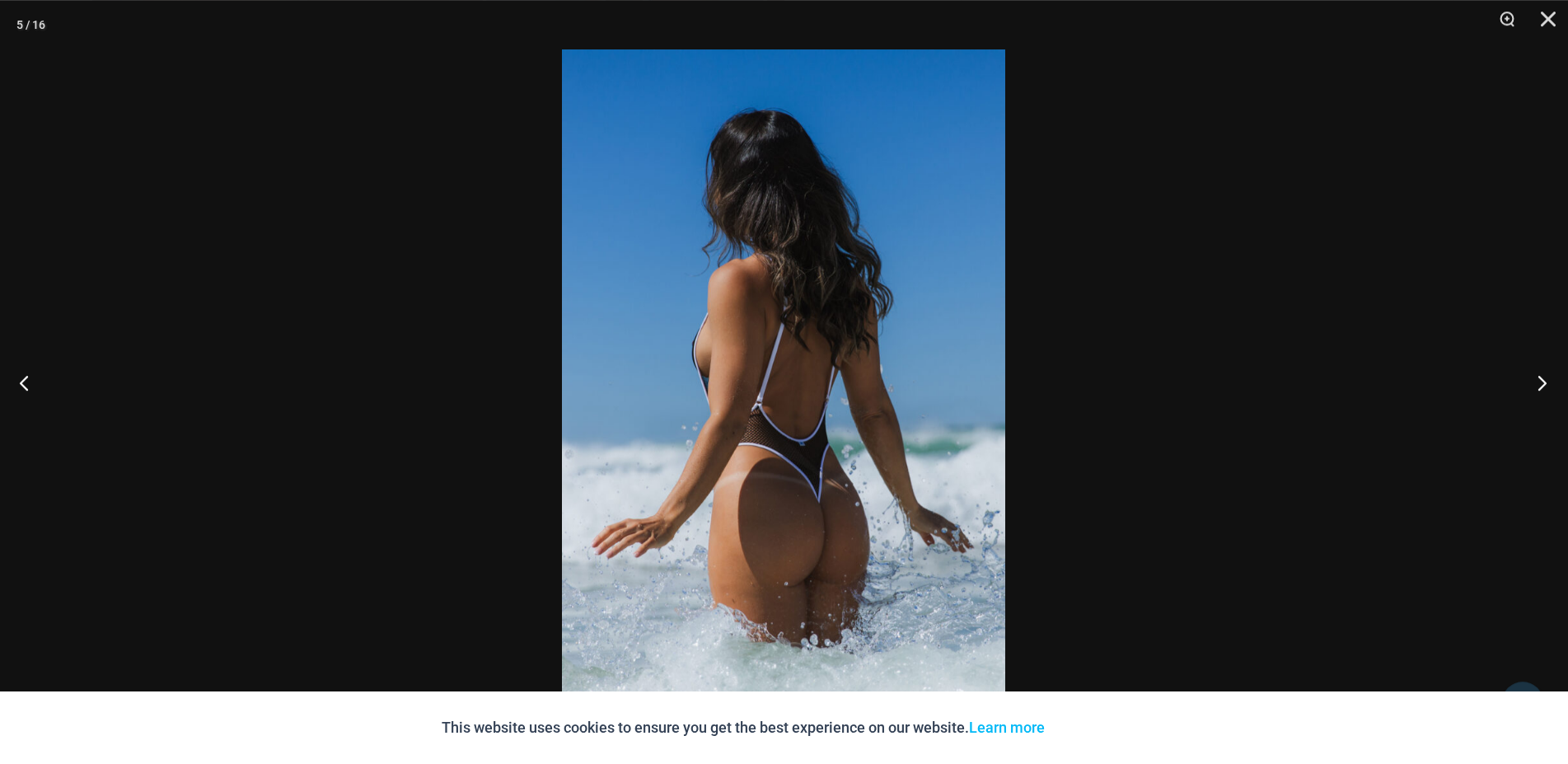
click at [1539, 382] on button "Next" at bounding box center [1537, 382] width 62 height 82
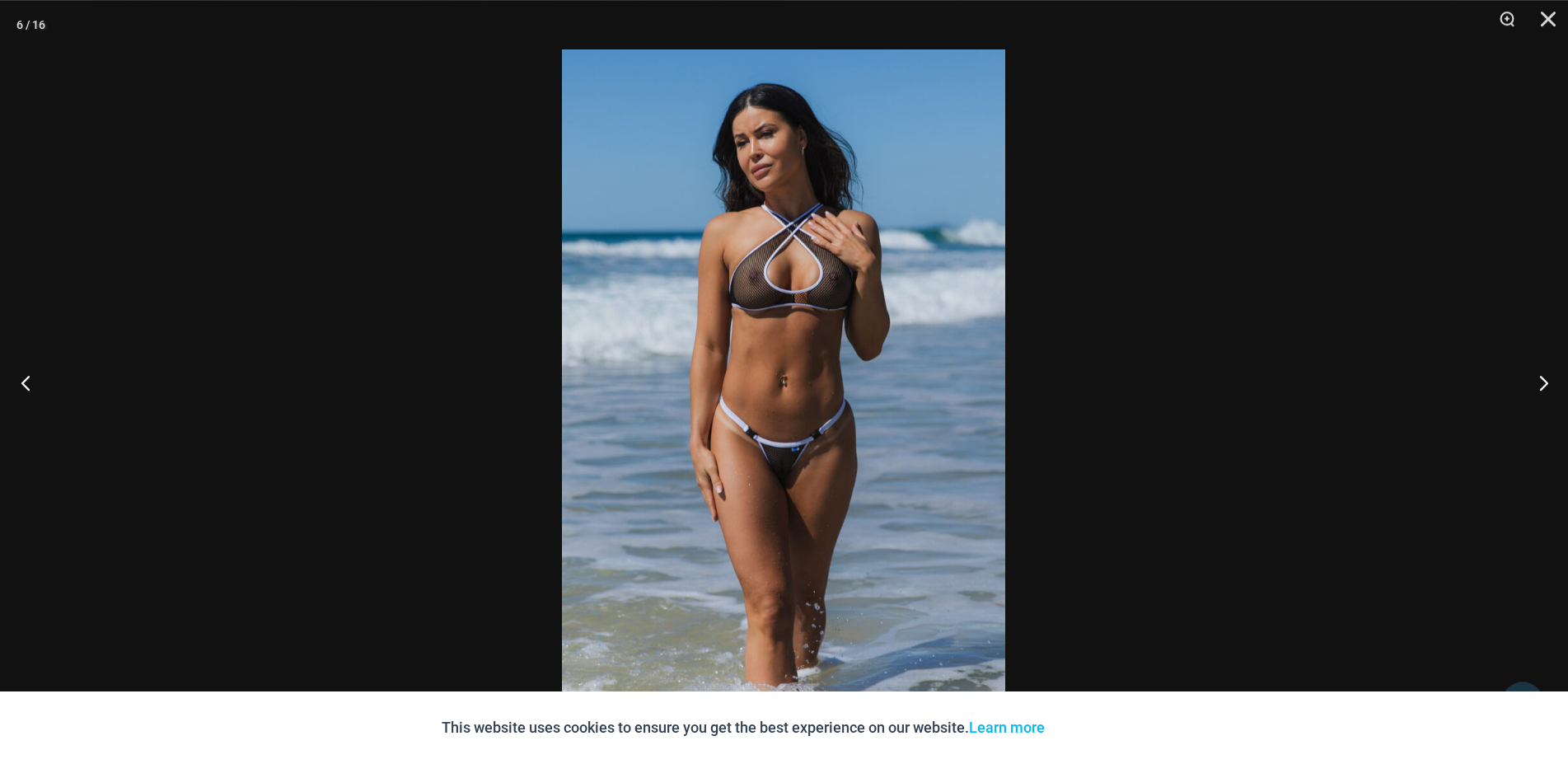
click at [36, 384] on button "Previous" at bounding box center [31, 382] width 62 height 82
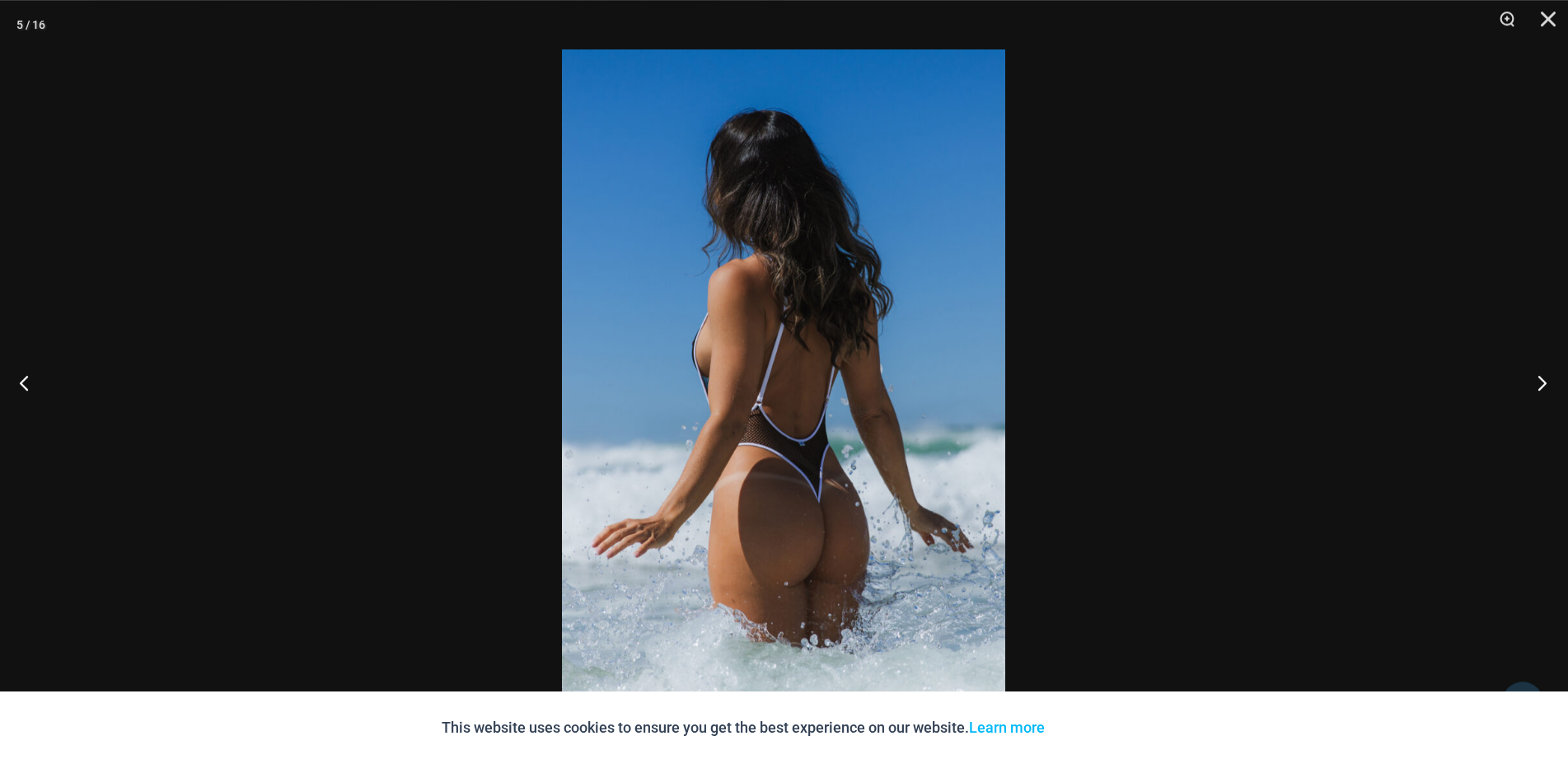
click at [1533, 386] on button "Next" at bounding box center [1537, 382] width 62 height 82
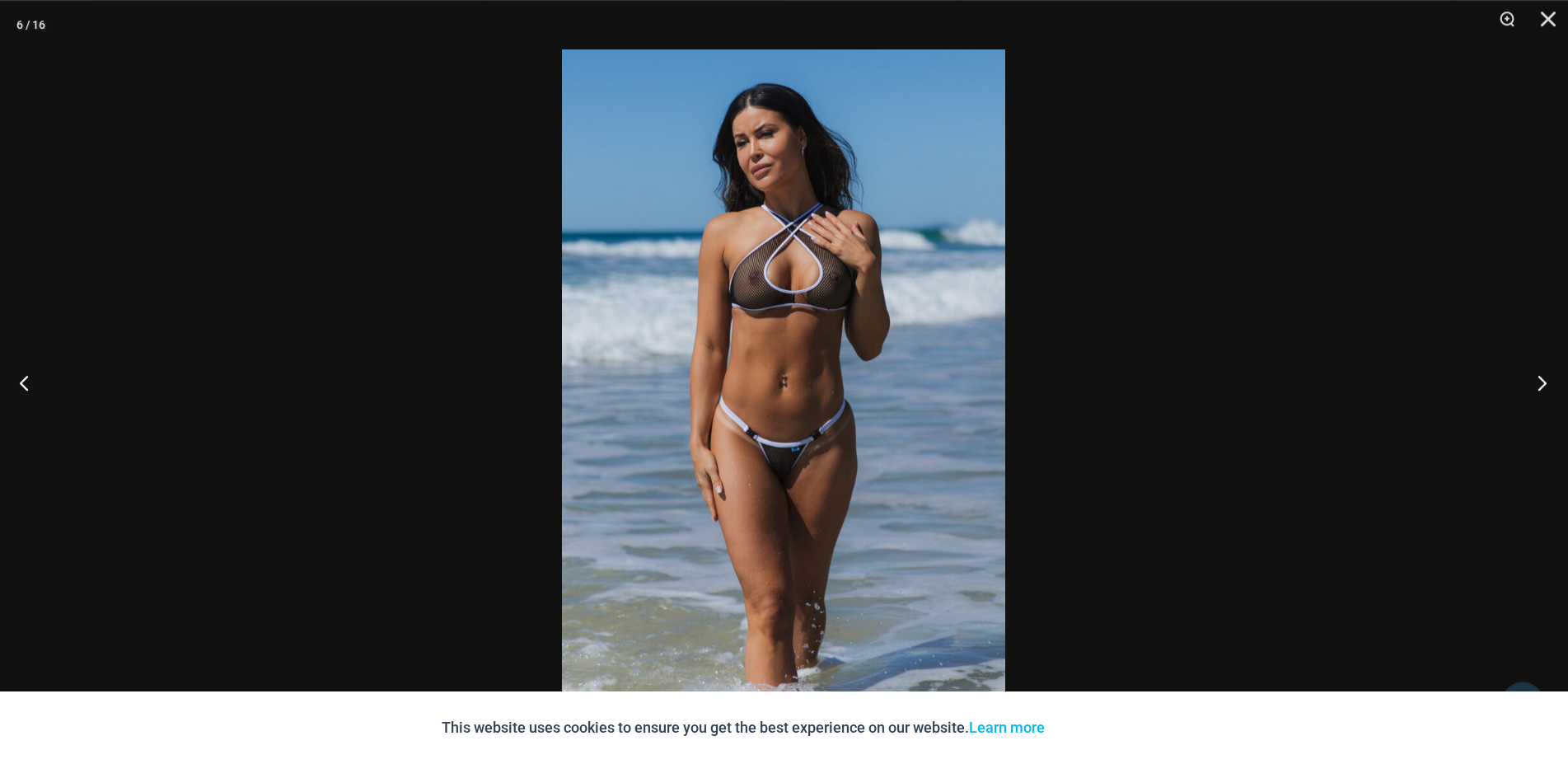
click at [1533, 386] on button "Next" at bounding box center [1537, 382] width 62 height 82
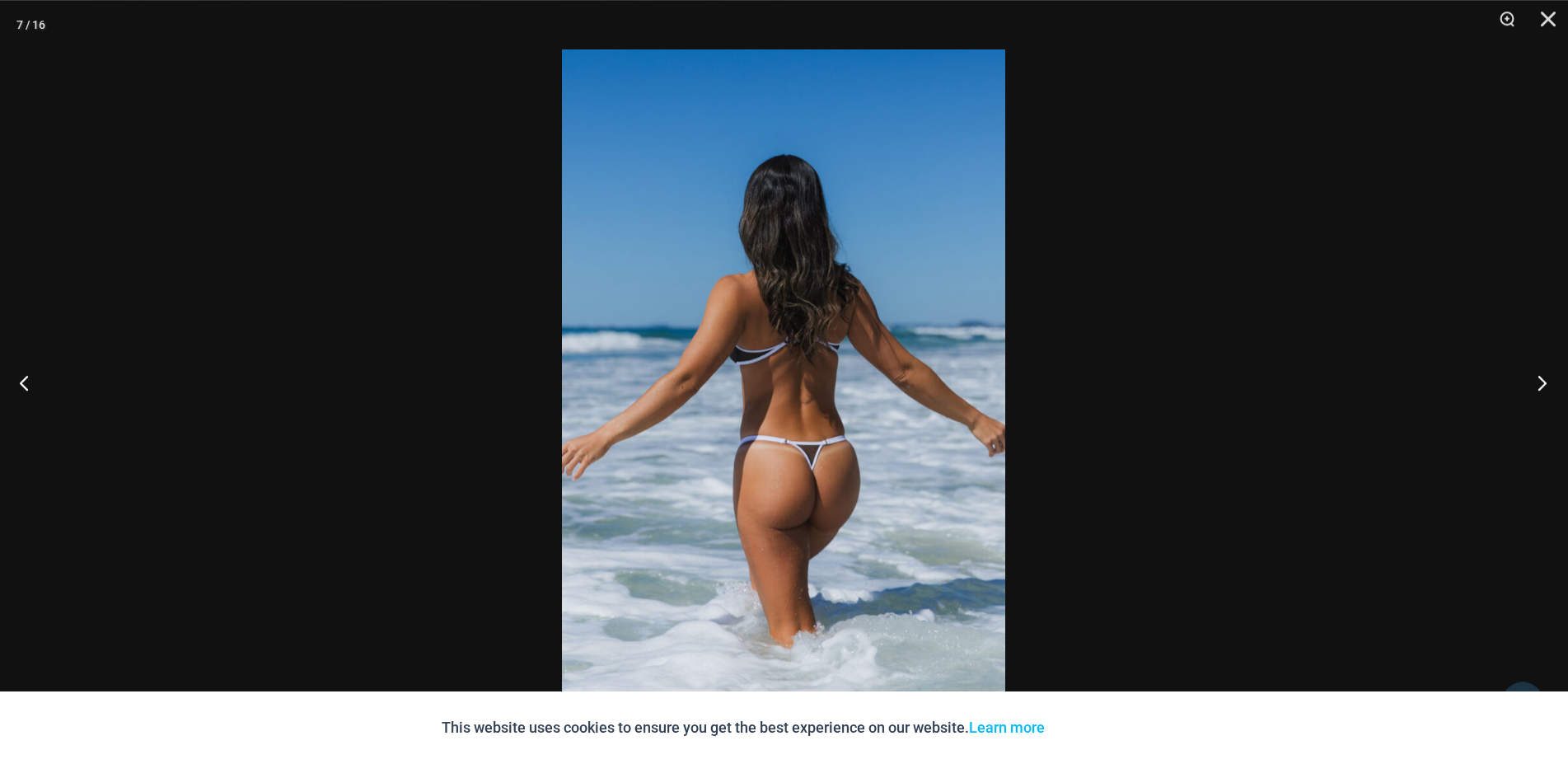
click at [1533, 386] on button "Next" at bounding box center [1537, 382] width 62 height 82
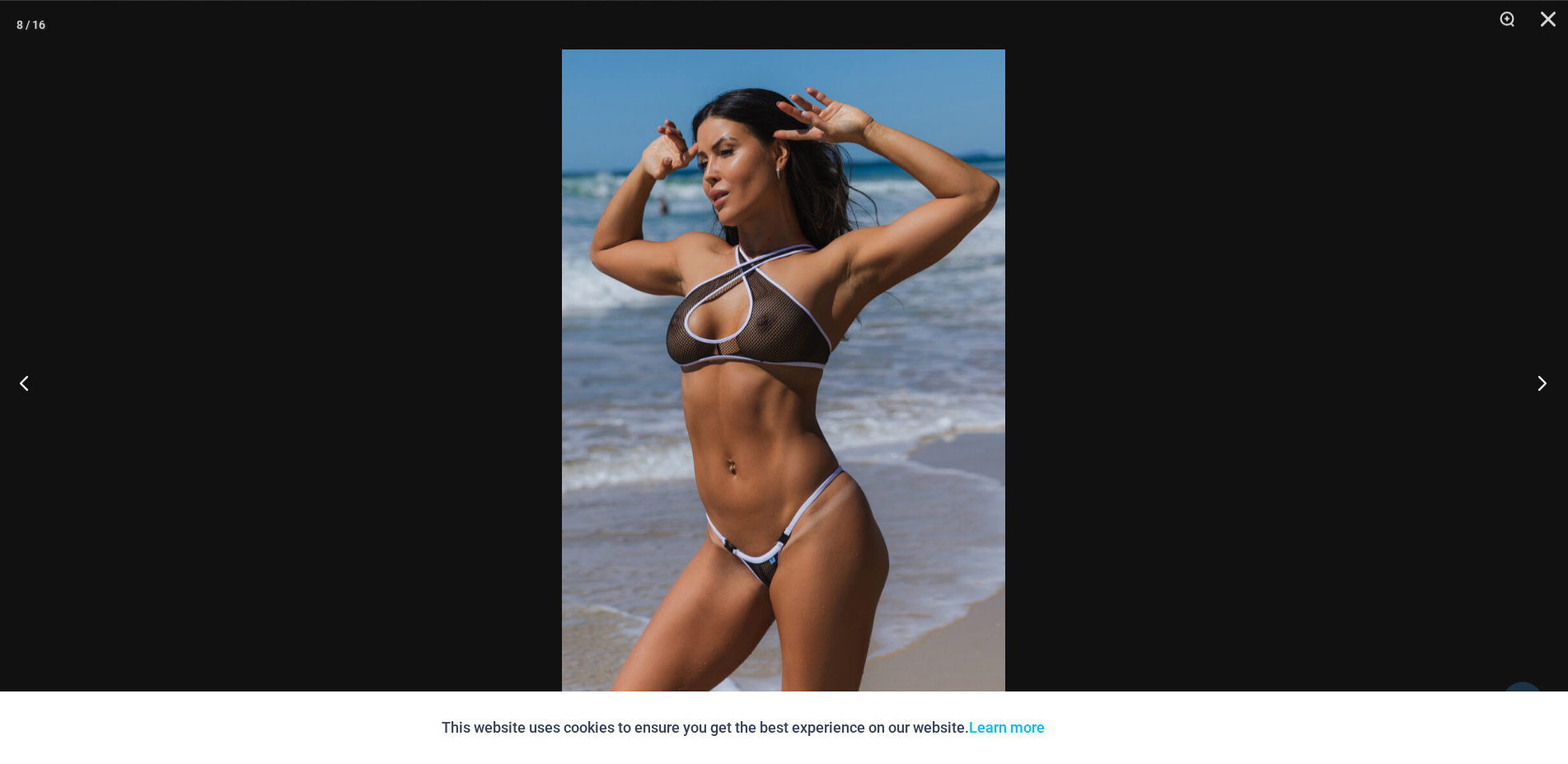
click at [1533, 386] on button "Next" at bounding box center [1537, 382] width 62 height 82
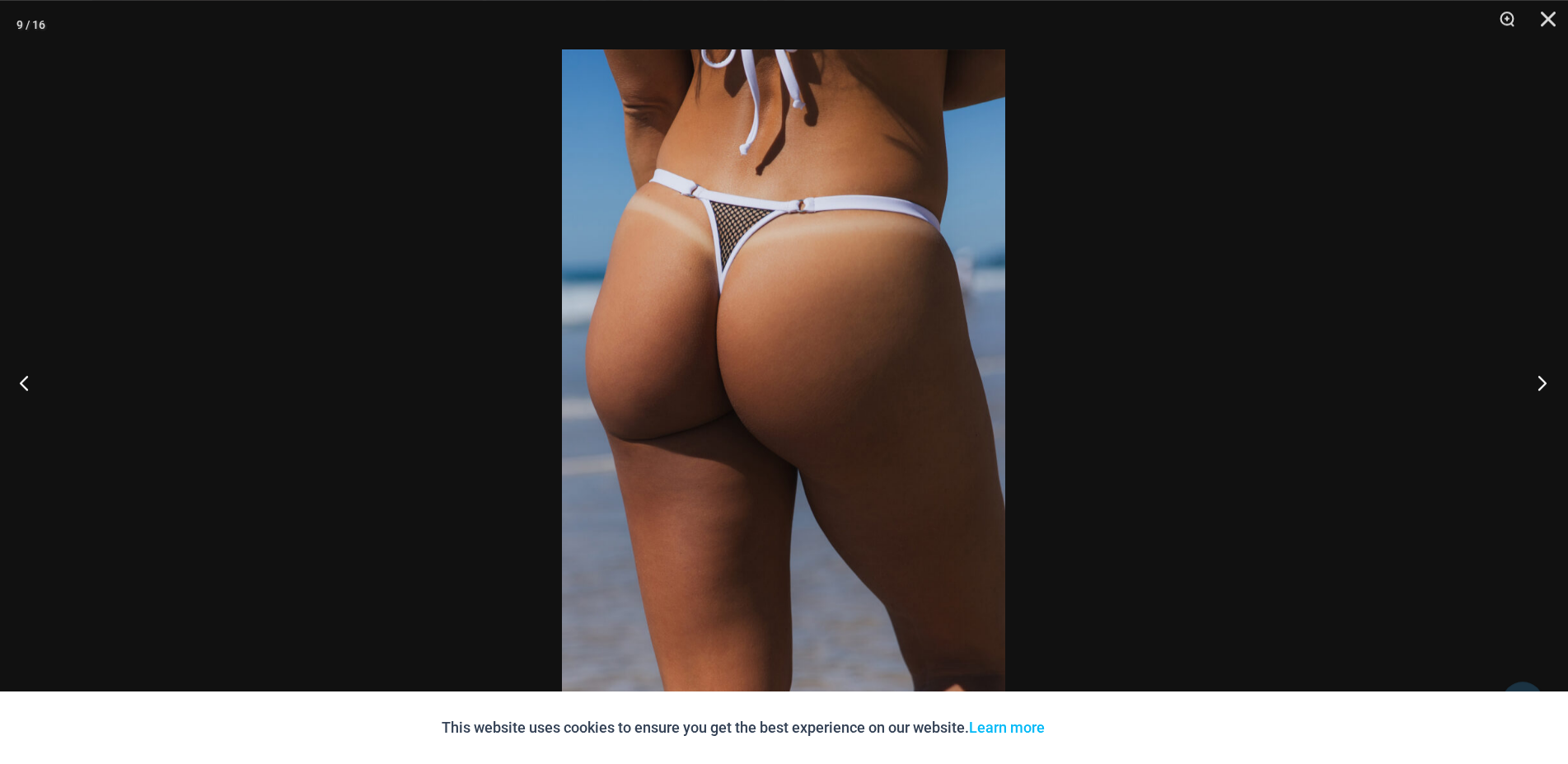
click at [1533, 386] on button "Next" at bounding box center [1537, 382] width 62 height 82
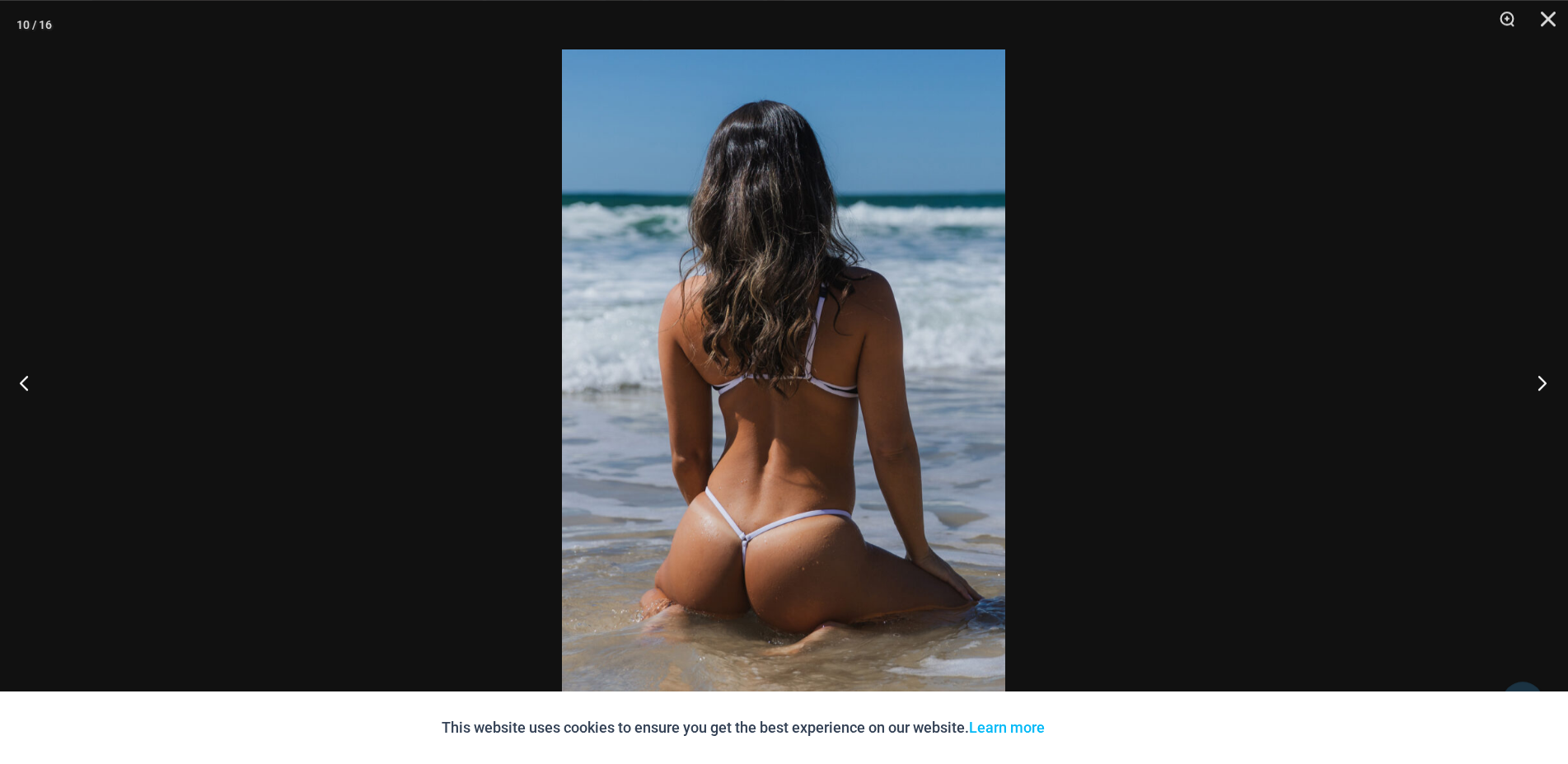
click at [1533, 386] on button "Next" at bounding box center [1537, 382] width 62 height 82
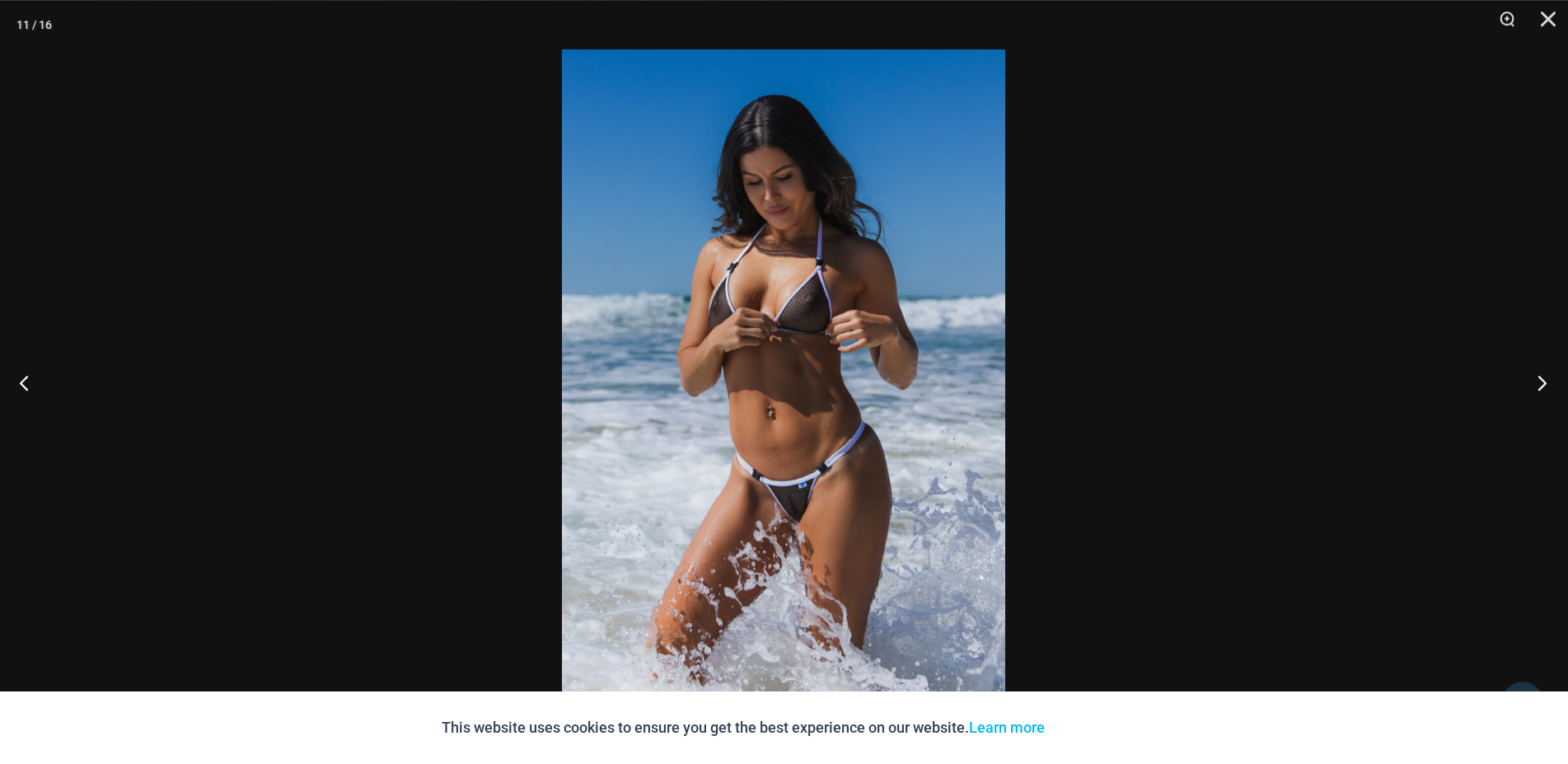
click at [1533, 386] on button "Next" at bounding box center [1537, 382] width 62 height 82
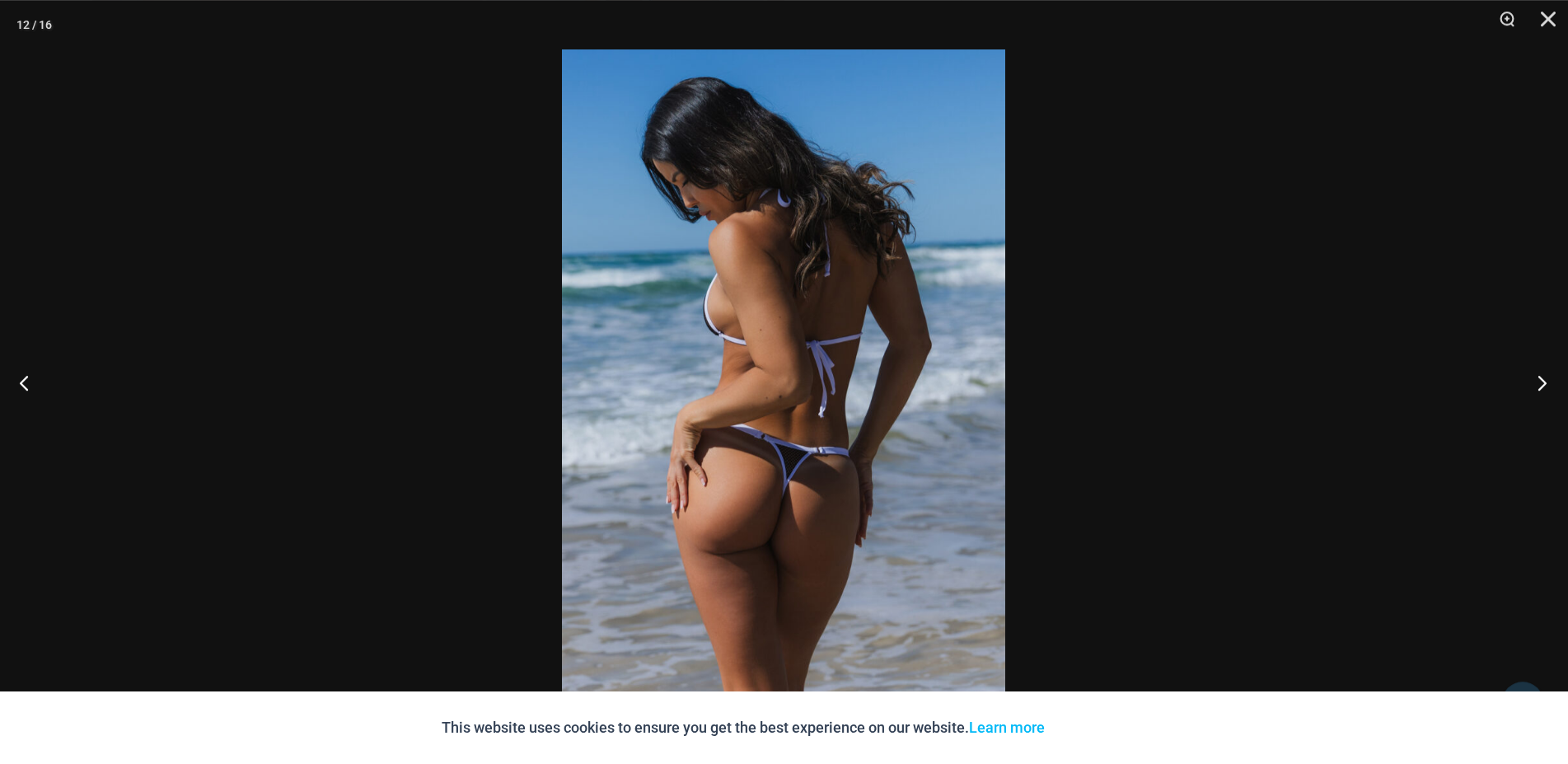
click at [1533, 386] on button "Next" at bounding box center [1537, 382] width 62 height 82
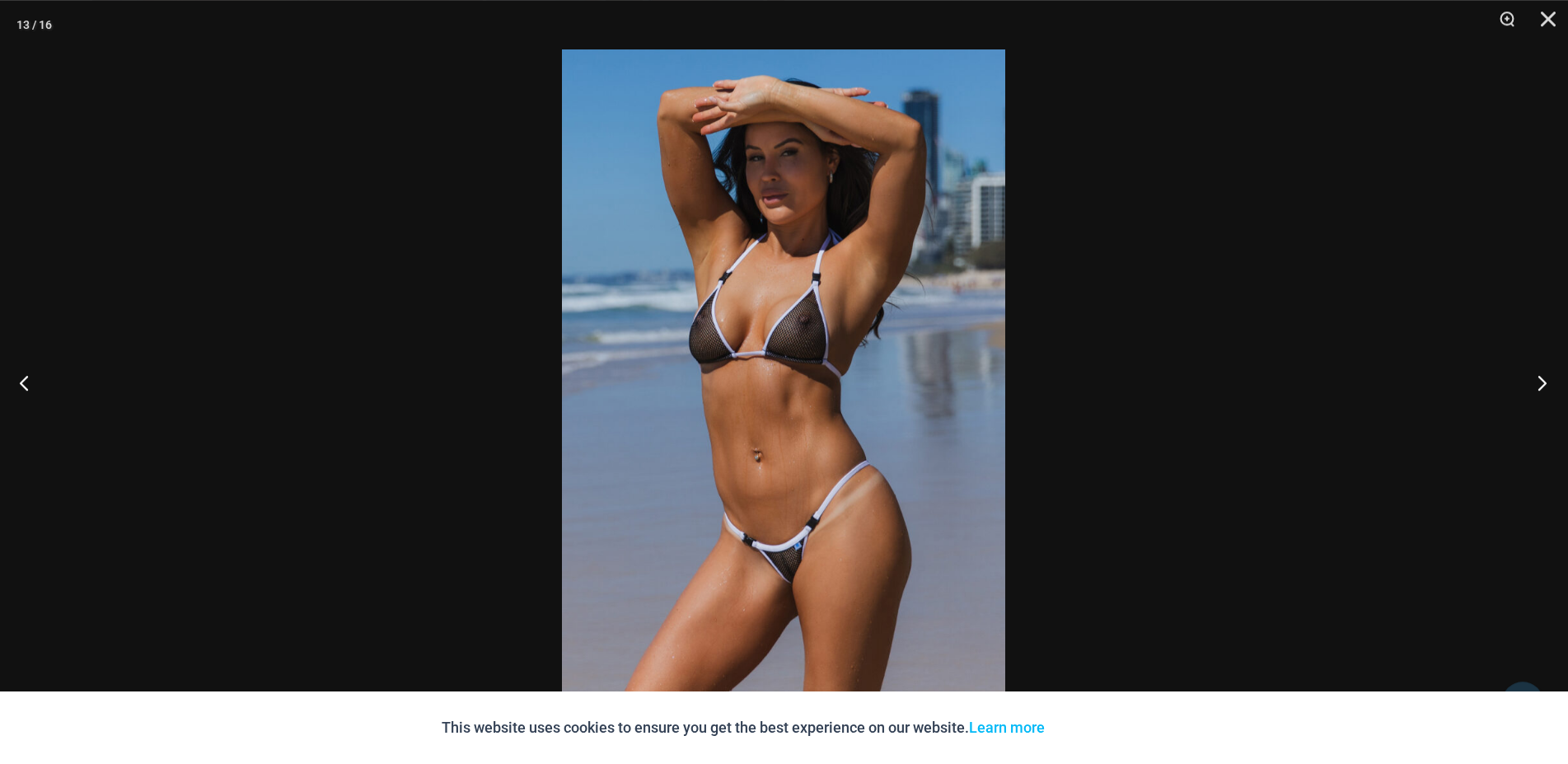
click at [1533, 386] on button "Next" at bounding box center [1537, 382] width 62 height 82
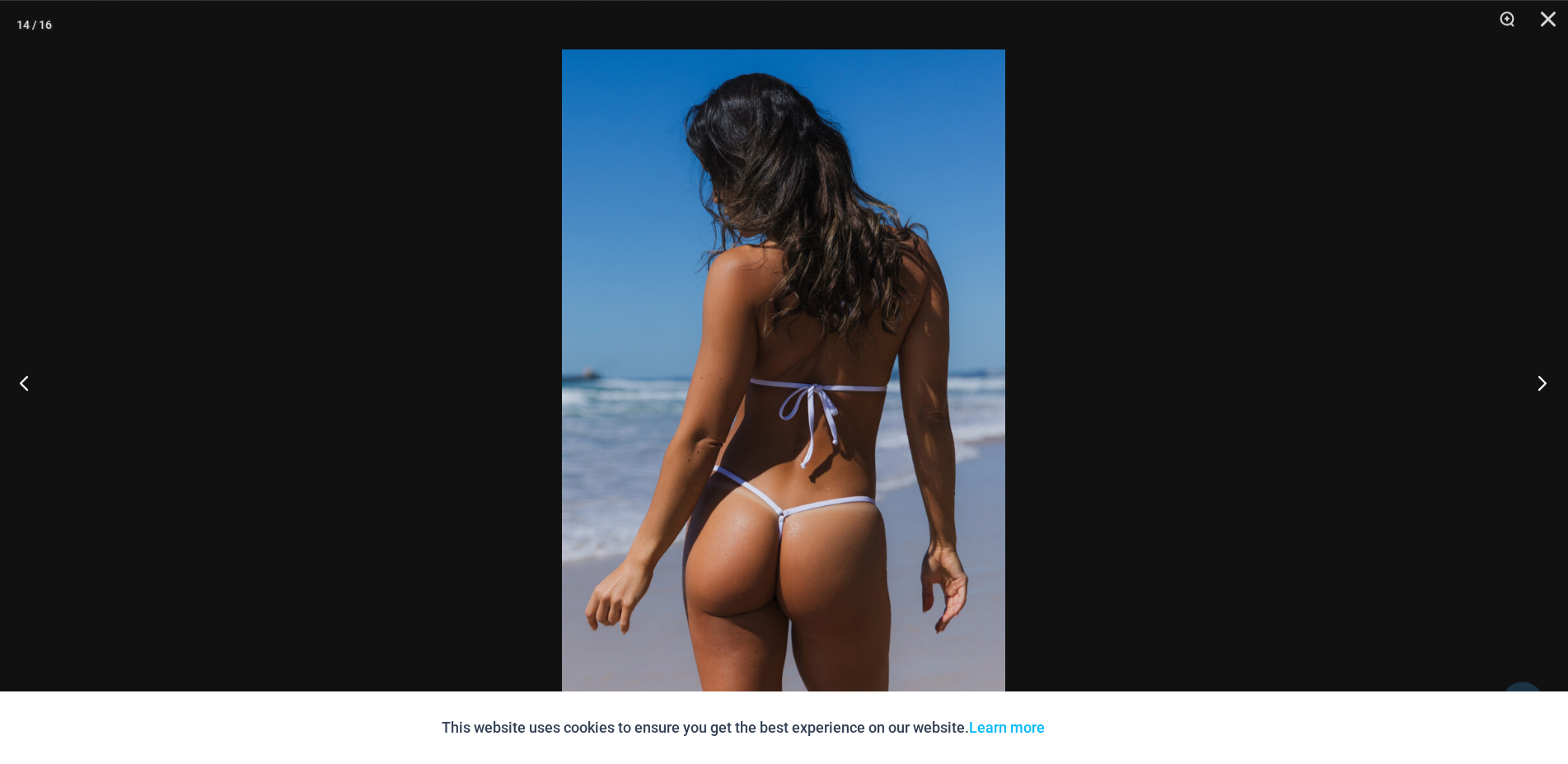
click at [1533, 386] on button "Next" at bounding box center [1537, 382] width 62 height 82
